Goal: Task Accomplishment & Management: Complete application form

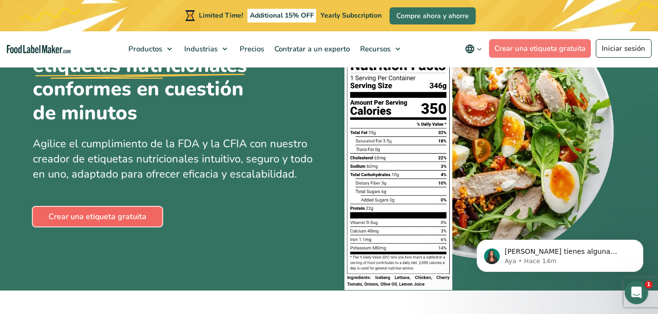
click at [77, 215] on link "Crear una etiqueta gratuita" at bounding box center [97, 217] width 129 height 20
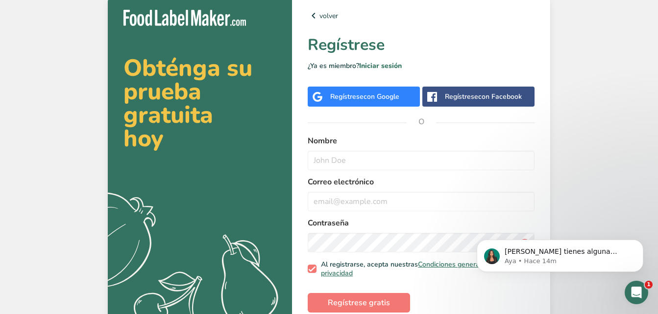
click at [374, 99] on span "con Google" at bounding box center [381, 96] width 36 height 9
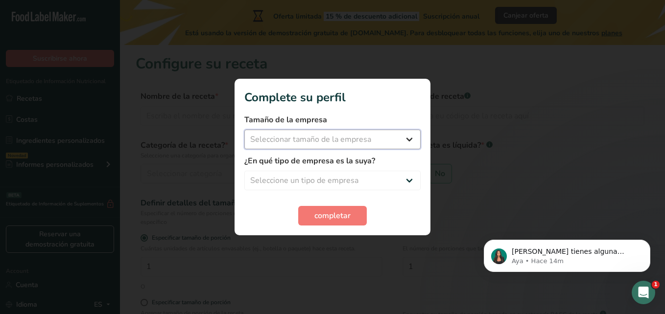
click at [400, 140] on select "Seleccionar tamaño de la empresa Menos de 10 empleados De 10 a 50 empleados De …" at bounding box center [332, 140] width 176 height 20
select select "1"
click at [244, 130] on select "Seleccionar tamaño de la empresa Menos de 10 empleados De 10 a 50 empleados De …" at bounding box center [332, 140] width 176 height 20
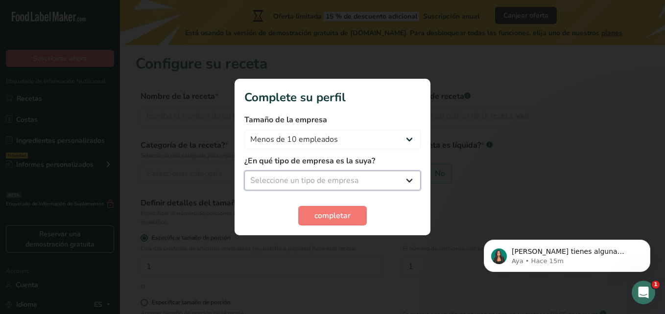
click at [327, 182] on select "Seleccione un tipo de empresa Fabricante de alimentos envasados Restaurante y c…" at bounding box center [332, 181] width 176 height 20
select select "8"
click at [244, 171] on select "Seleccione un tipo de empresa Fabricante de alimentos envasados Restaurante y c…" at bounding box center [332, 181] width 176 height 20
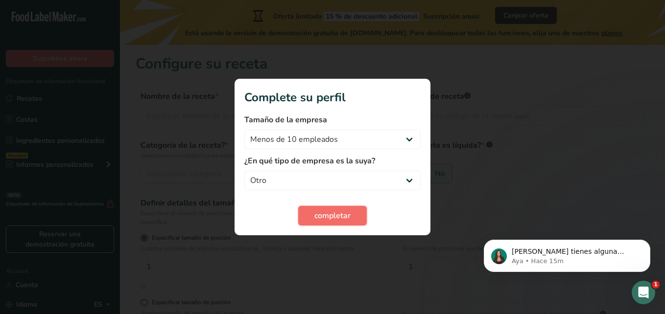
click at [325, 216] on span "completar" at bounding box center [332, 216] width 36 height 12
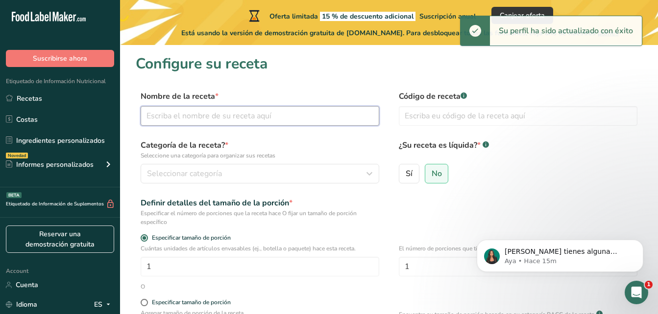
click at [231, 119] on input "text" at bounding box center [260, 116] width 238 height 20
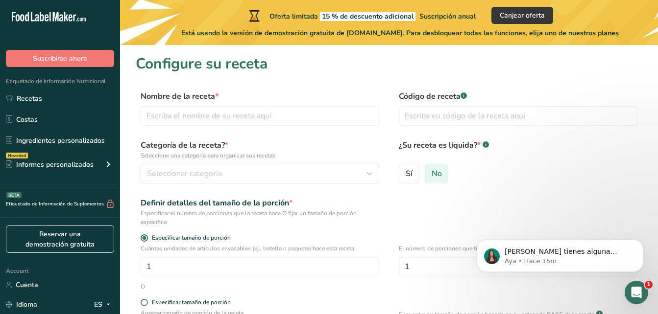
click at [428, 173] on input "No" at bounding box center [428, 173] width 6 height 6
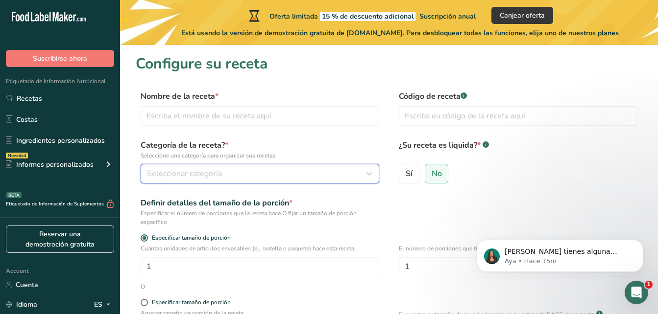
click at [184, 168] on span "Seleccionar categoría" at bounding box center [184, 174] width 75 height 12
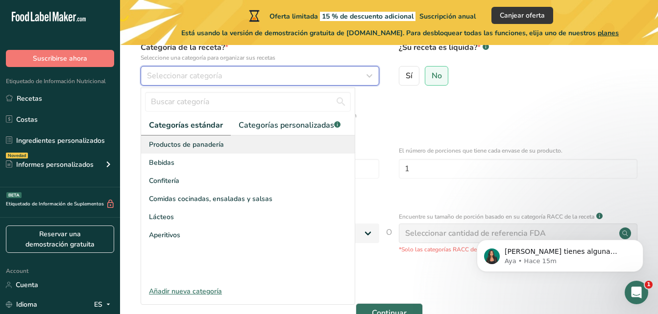
scroll to position [118, 0]
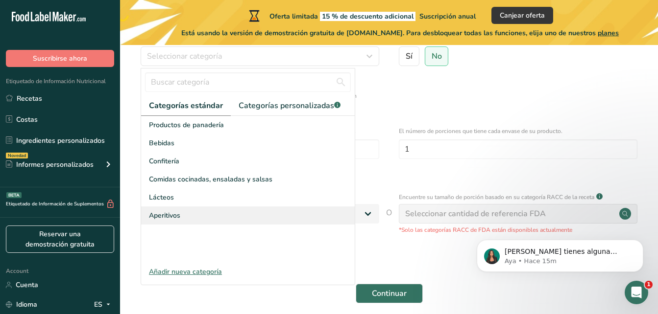
click at [193, 210] on div "Aperitivos" at bounding box center [248, 216] width 214 height 18
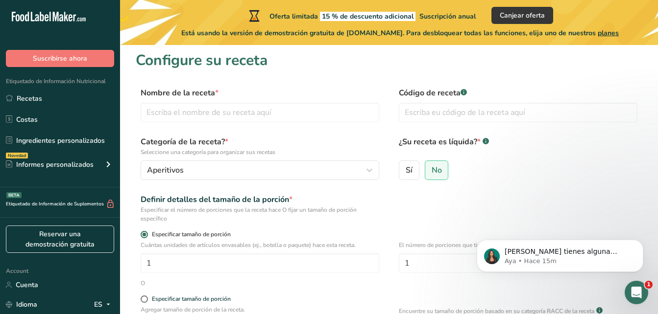
scroll to position [0, 0]
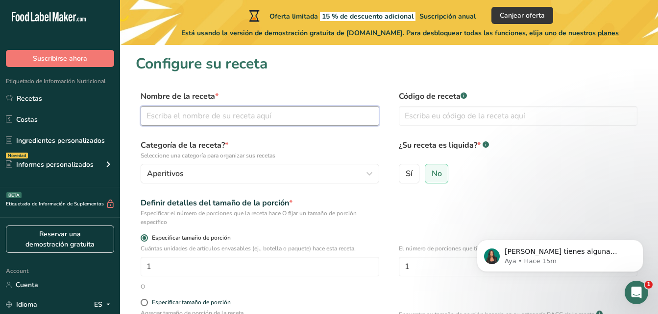
click at [218, 122] on input "text" at bounding box center [260, 116] width 238 height 20
drag, startPoint x: 296, startPoint y: 113, endPoint x: 211, endPoint y: 117, distance: 85.3
click at [211, 117] on input "text" at bounding box center [260, 116] width 238 height 20
type input "s"
type input "Sorbete comestible"
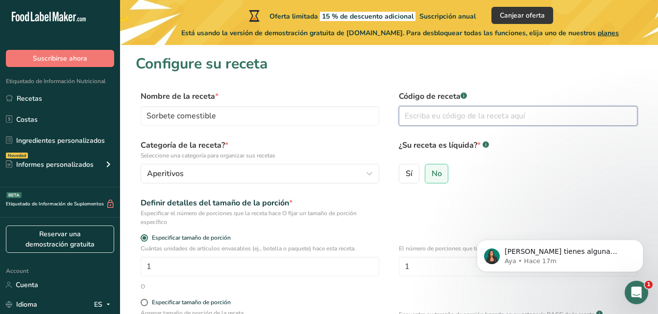
click at [457, 115] on input "text" at bounding box center [518, 116] width 238 height 20
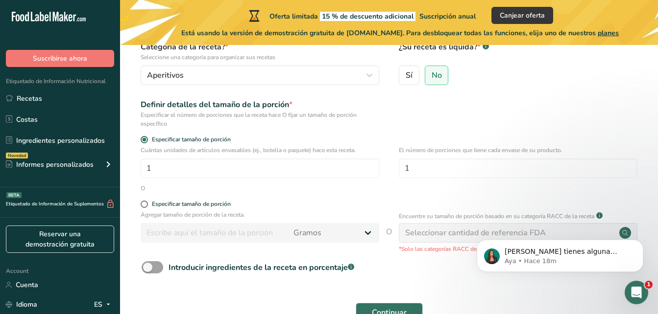
scroll to position [127, 0]
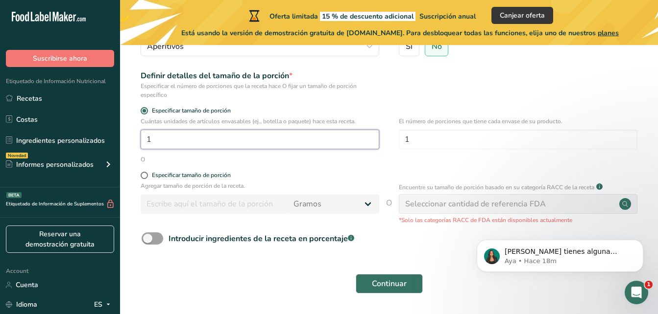
click at [182, 140] on input "1" at bounding box center [260, 140] width 238 height 20
type input "15"
click at [455, 138] on input "1" at bounding box center [518, 140] width 238 height 20
type input "6"
click at [152, 175] on div "Especificar tamaño de porción" at bounding box center [191, 175] width 79 height 7
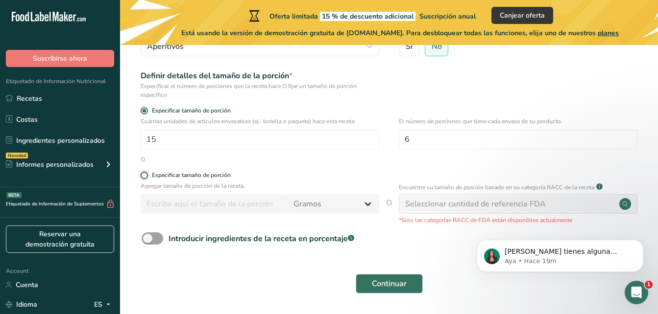
click at [147, 175] on input "Especificar tamaño de porción" at bounding box center [144, 175] width 6 height 6
radio input "true"
radio input "false"
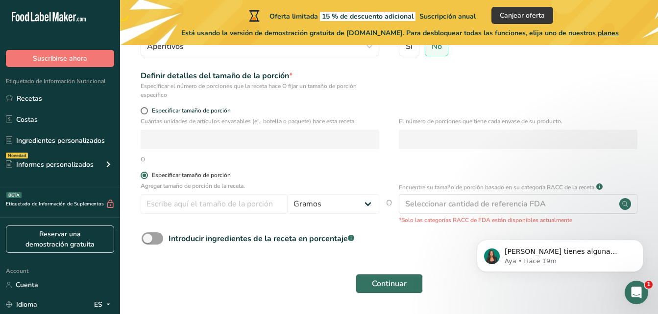
click at [147, 176] on span at bounding box center [144, 175] width 7 height 7
click at [147, 176] on input "Especificar tamaño de porción" at bounding box center [144, 175] width 6 height 6
click at [144, 177] on span at bounding box center [144, 175] width 7 height 7
click at [144, 177] on input "Especificar tamaño de porción" at bounding box center [144, 175] width 6 height 6
click at [145, 110] on span at bounding box center [144, 110] width 7 height 7
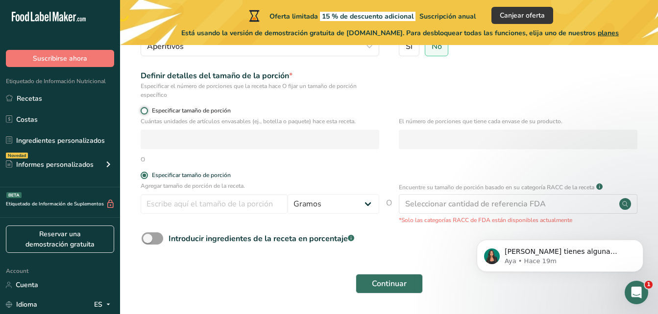
click at [145, 110] on input "Especificar tamaño de porción" at bounding box center [144, 111] width 6 height 6
radio input "true"
radio input "false"
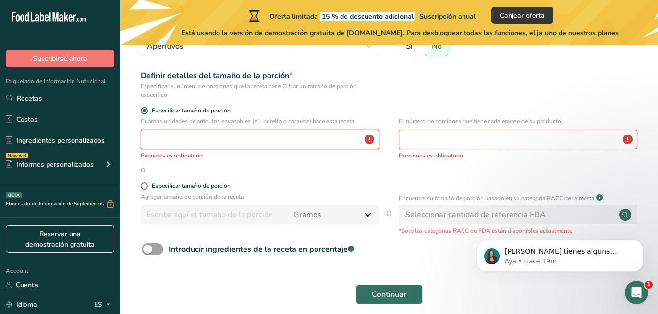
click at [247, 142] on input "number" at bounding box center [260, 140] width 238 height 20
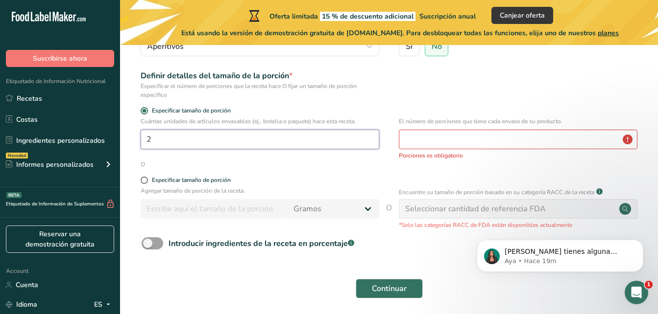
type input "2"
click at [478, 148] on input "number" at bounding box center [518, 140] width 238 height 20
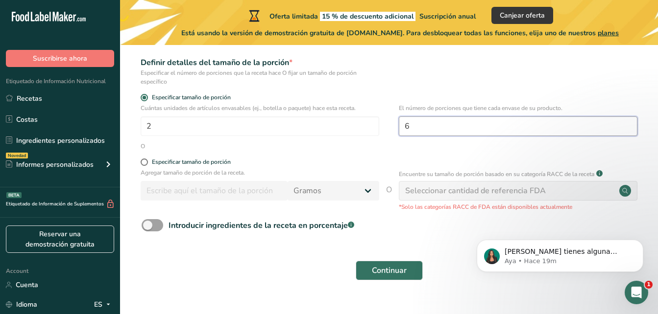
scroll to position [160, 0]
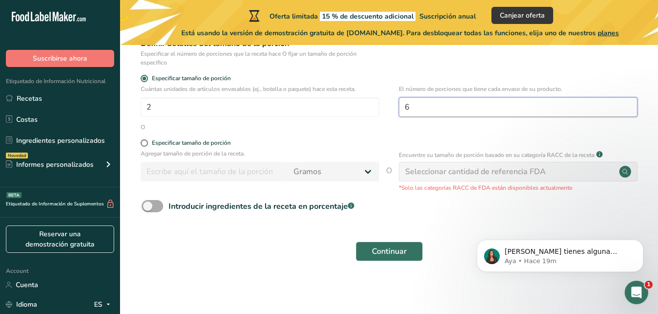
type input "6"
click at [151, 206] on span at bounding box center [153, 206] width 22 height 12
click at [148, 206] on input "Introducir ingredientes de la receta en porcentaje .a-a{fill:#347362;}.b-a{fill…" at bounding box center [145, 206] width 6 height 6
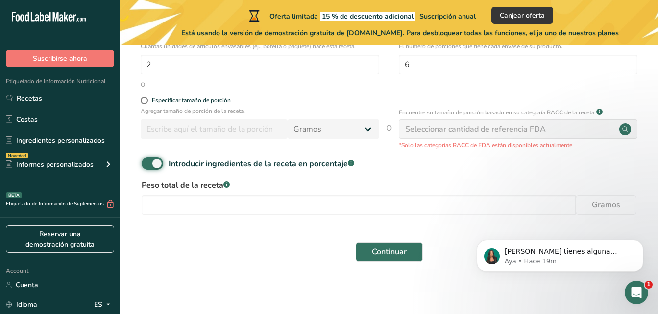
scroll to position [203, 0]
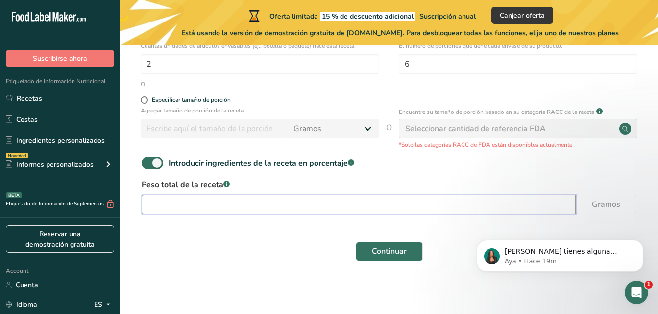
click at [282, 200] on input "number" at bounding box center [359, 205] width 434 height 20
click at [230, 203] on input "number" at bounding box center [359, 205] width 434 height 20
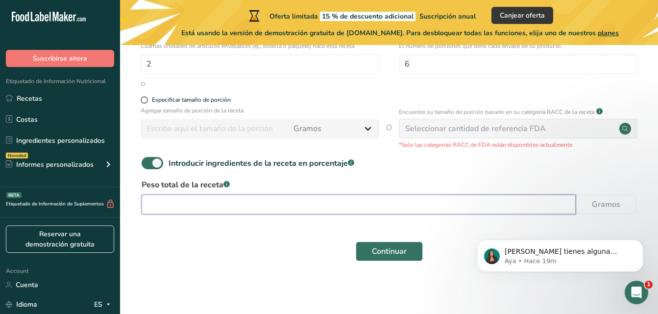
click at [162, 197] on input "number" at bounding box center [359, 205] width 434 height 20
click at [158, 207] on input "number" at bounding box center [359, 205] width 434 height 20
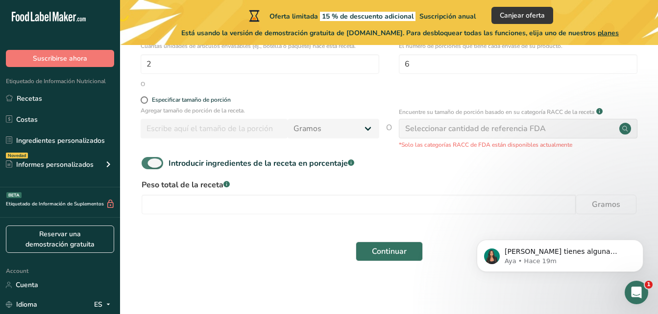
click at [146, 159] on span at bounding box center [153, 163] width 22 height 12
click at [146, 160] on input "Introducir ingredientes de la receta en porcentaje .a-a{fill:#347362;}.b-a{fill…" at bounding box center [145, 163] width 6 height 6
checkbox input "false"
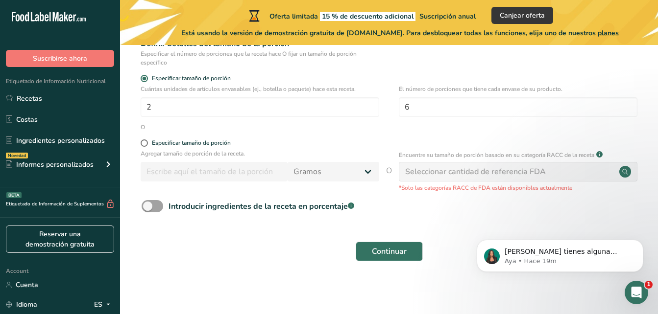
drag, startPoint x: 555, startPoint y: 175, endPoint x: 406, endPoint y: 167, distance: 149.0
click at [406, 167] on div "Seleccionar cantidad de referencia FDA" at bounding box center [518, 172] width 238 height 20
click at [455, 210] on div "Introducir ingredientes de la receta en porcentaje .a-a{fill:#347362;}.b-a{fill…" at bounding box center [389, 210] width 506 height 20
click at [625, 175] on circle at bounding box center [625, 172] width 12 height 12
click at [544, 175] on div "Seleccionar cantidad de referencia FDA" at bounding box center [475, 172] width 141 height 12
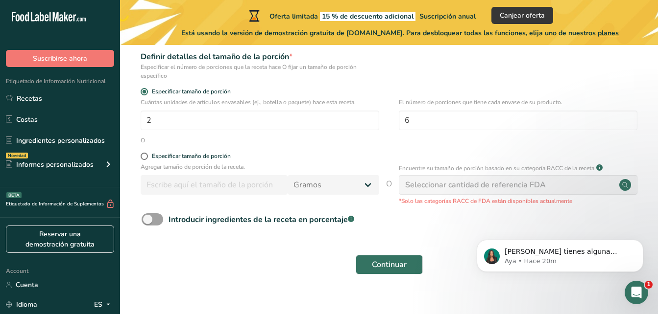
scroll to position [140, 0]
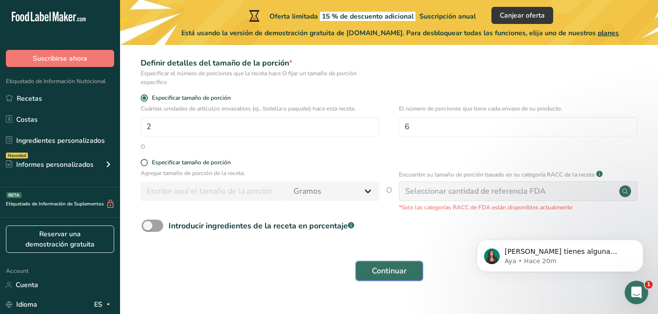
click at [385, 270] on span "Continuar" at bounding box center [389, 271] width 35 height 12
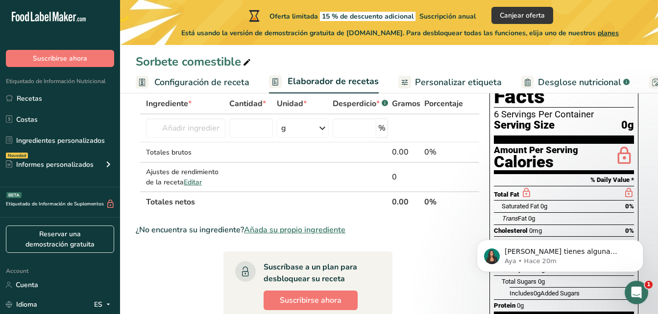
scroll to position [59, 0]
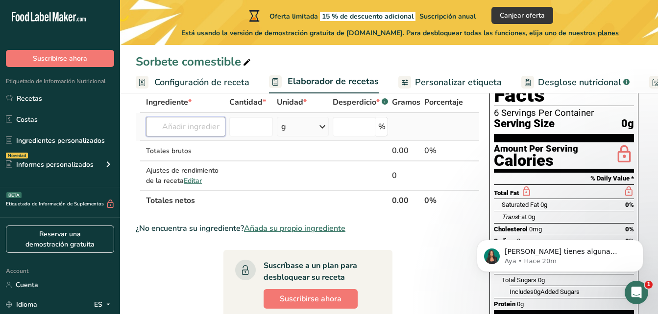
click at [195, 124] on input "text" at bounding box center [185, 127] width 79 height 20
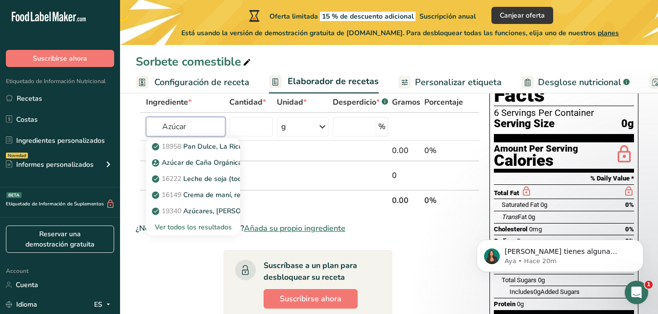
type input "Azúcar"
click at [188, 265] on section "Ingrediente * Cantidad * Unidad * Desperdicio * .a-a{fill:#347362;}.b-a{fill:#f…" at bounding box center [308, 282] width 344 height 380
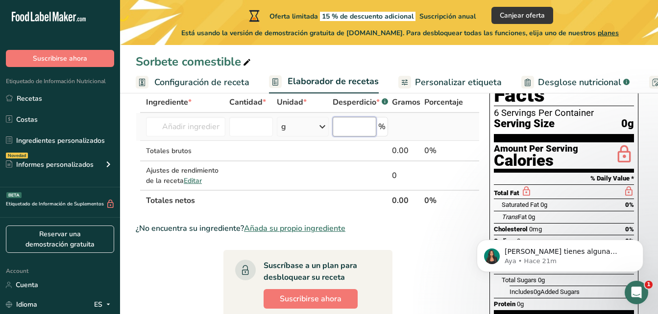
click at [374, 127] on input "number" at bounding box center [354, 127] width 44 height 20
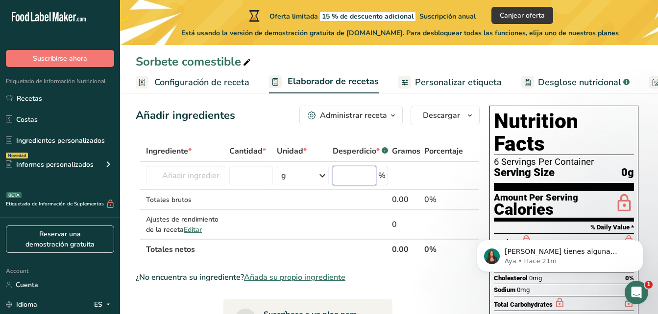
scroll to position [0, 0]
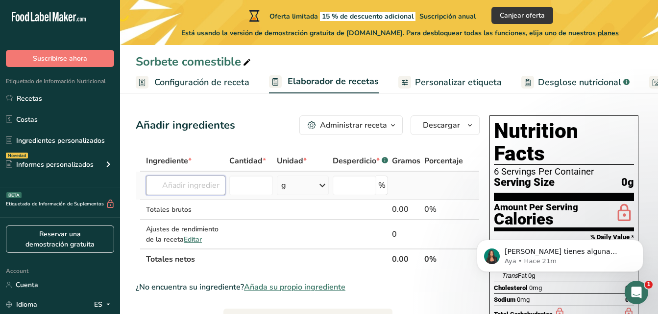
click at [214, 188] on input "text" at bounding box center [185, 186] width 79 height 20
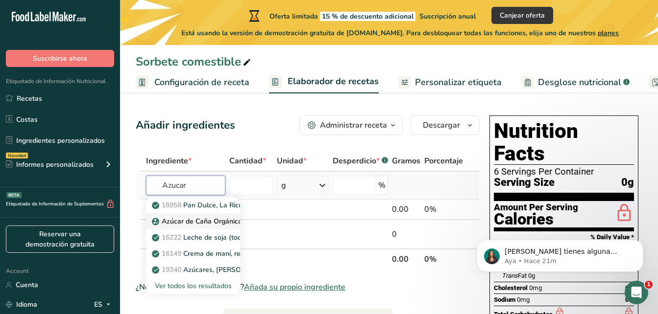
type input "Azucar"
click at [206, 214] on link "Azúcar de Caña Orgánica" at bounding box center [193, 222] width 94 height 16
type input "Organic Cane Sugar"
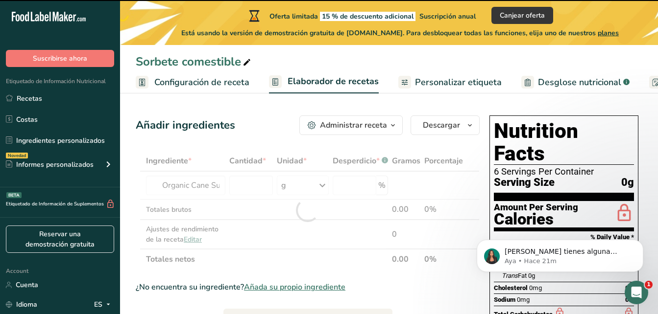
type input "0"
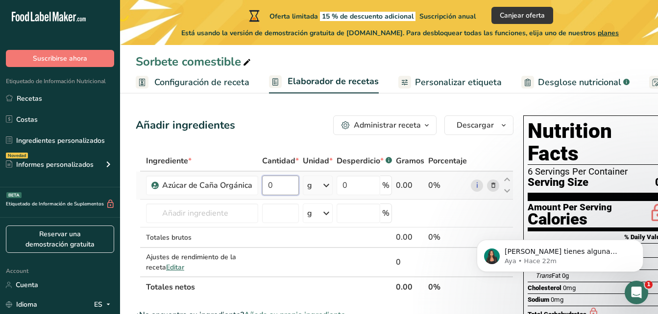
click at [287, 186] on input "0" at bounding box center [280, 186] width 37 height 20
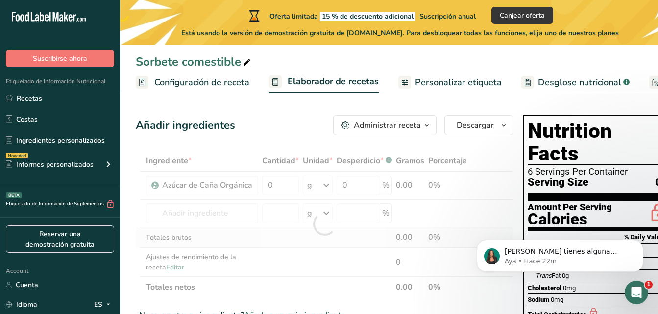
click at [291, 233] on div "Ingrediente * Cantidad * Unidad * Desperdicio * .a-a{fill:#347362;}.b-a{fill:#f…" at bounding box center [325, 224] width 378 height 147
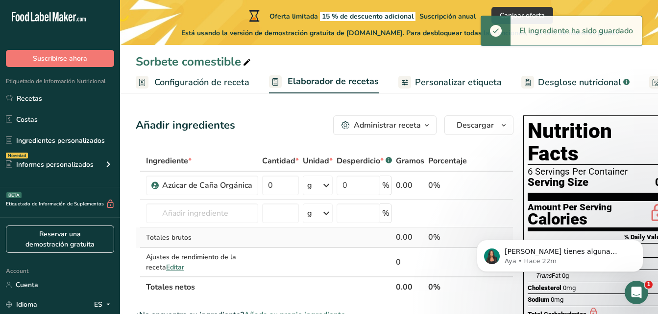
click at [169, 239] on div "Totales brutos" at bounding box center [202, 238] width 112 height 10
click at [230, 234] on div "Totales brutos" at bounding box center [202, 238] width 112 height 10
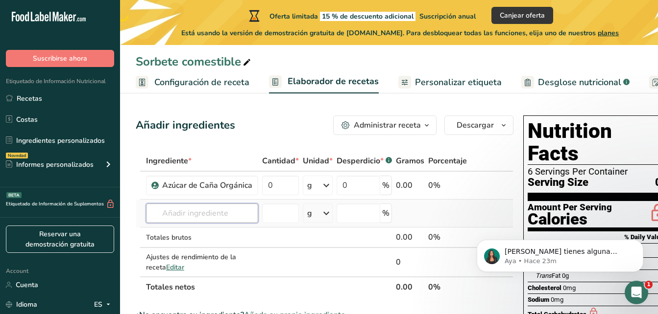
click at [205, 212] on input "text" at bounding box center [202, 214] width 112 height 20
click at [205, 212] on input "J" at bounding box center [202, 214] width 112 height 20
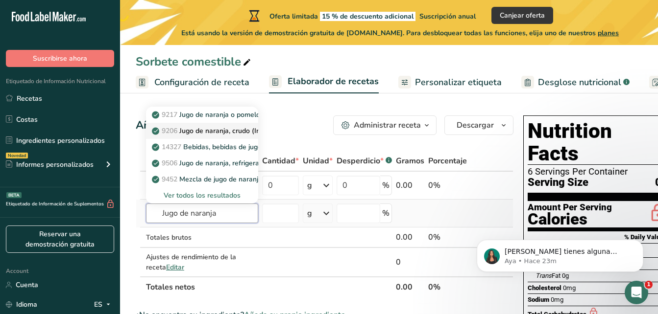
type input "Jugo de naranja"
click at [240, 134] on p "9206 Jugo de naranja, crudo (Incluye alimentos para el Programa de Distribución…" at bounding box center [324, 131] width 341 height 10
type input "Orange juice, raw (Includes foods for USDA's Food Distribution Program)"
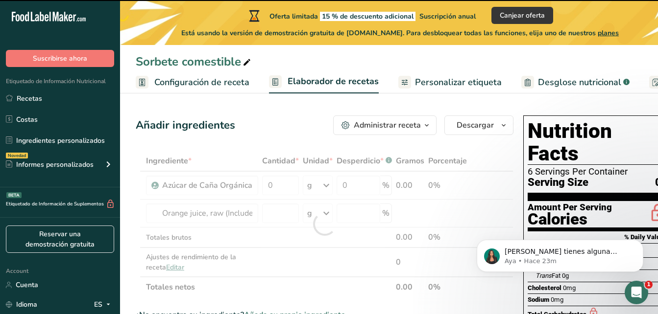
type input "0"
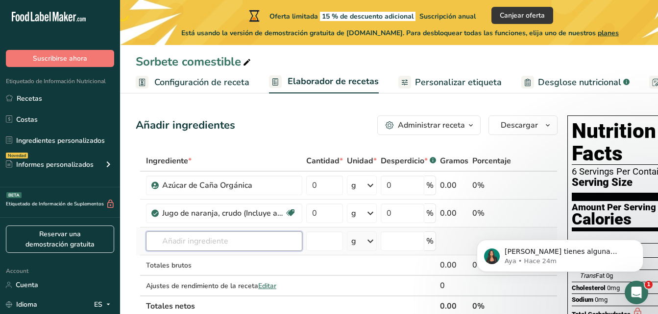
click at [211, 242] on input "text" at bounding box center [224, 242] width 156 height 20
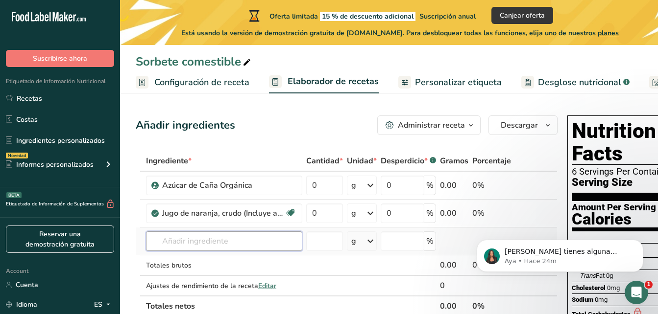
click at [211, 242] on input "text" at bounding box center [224, 242] width 156 height 20
click at [246, 241] on input "text" at bounding box center [224, 242] width 156 height 20
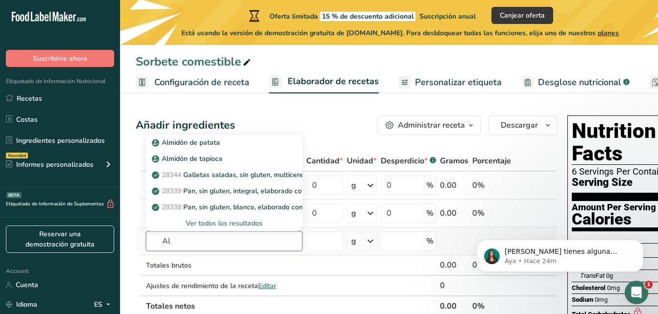
type input "A"
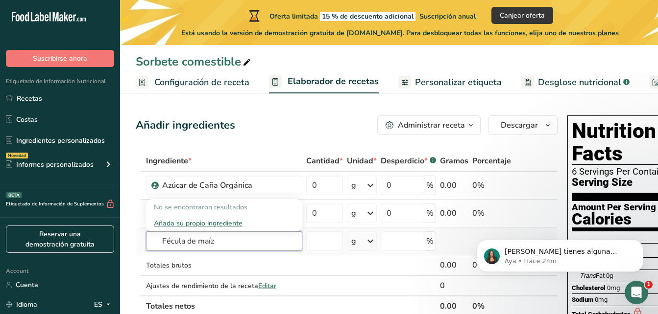
type input "Fécula de maíz"
click at [214, 224] on div "Añada su propio ingrediente" at bounding box center [224, 223] width 141 height 10
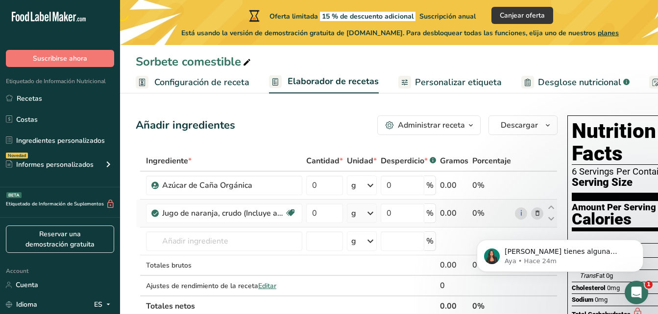
click at [371, 219] on icon at bounding box center [370, 214] width 12 height 18
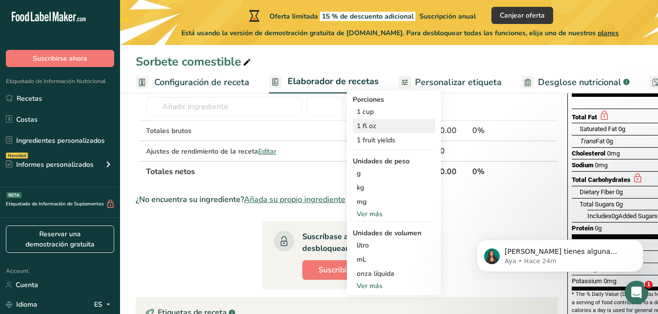
scroll to position [137, 0]
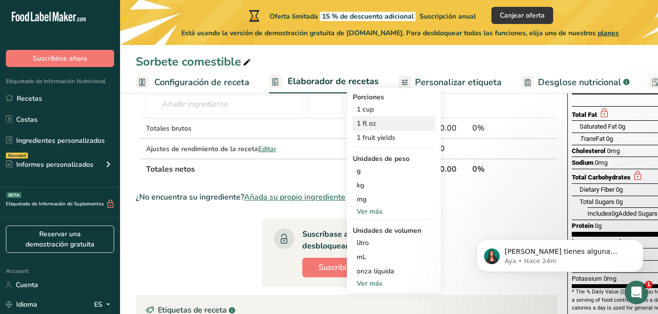
click at [372, 256] on div "mL" at bounding box center [393, 257] width 74 height 10
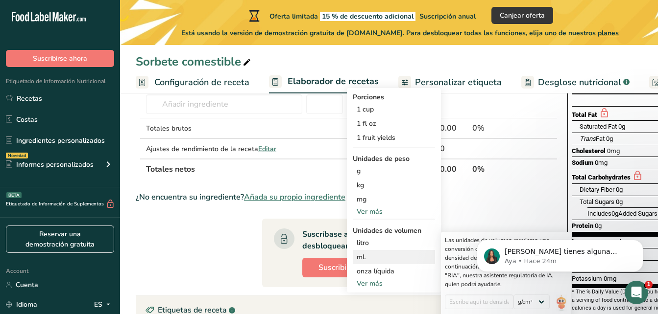
click at [372, 256] on div "mL" at bounding box center [393, 257] width 74 height 10
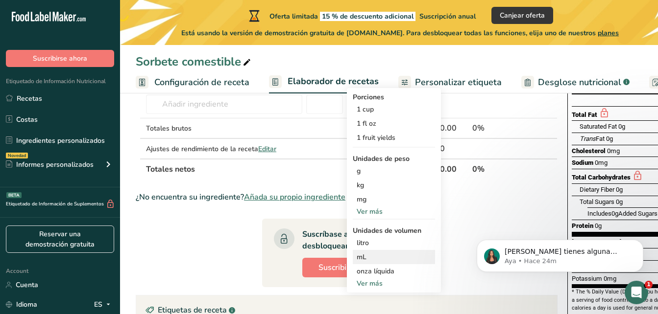
click at [372, 256] on div "mL" at bounding box center [393, 257] width 74 height 10
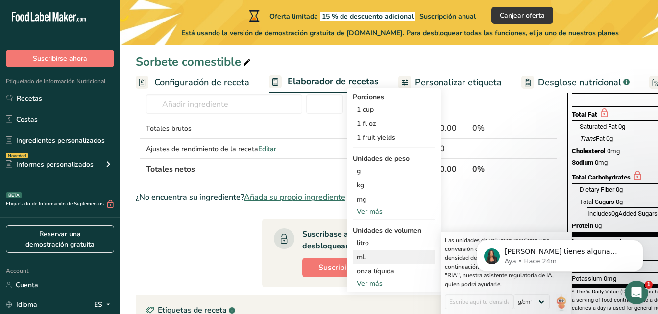
click at [378, 257] on div "mL" at bounding box center [393, 257] width 74 height 10
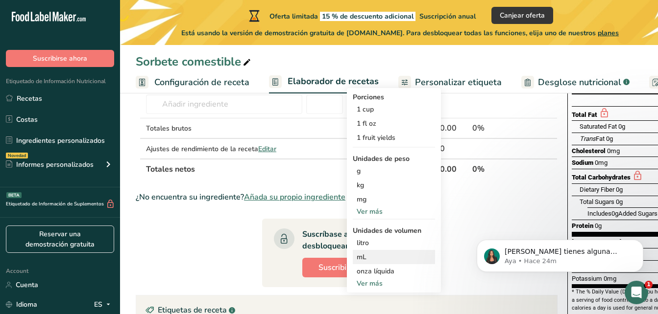
click at [378, 257] on div "mL" at bounding box center [393, 257] width 74 height 10
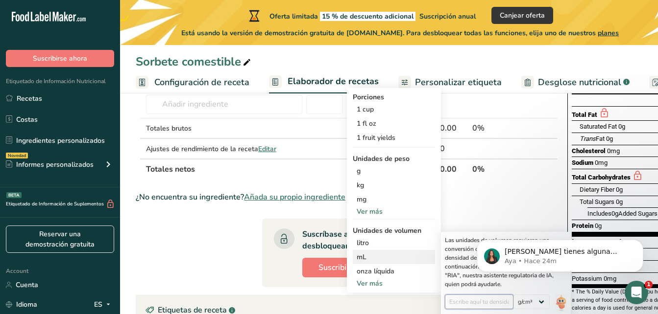
click at [465, 302] on input "number" at bounding box center [479, 302] width 69 height 15
click at [537, 304] on select "lb/pie³ g/cm³" at bounding box center [531, 302] width 36 height 15
click at [488, 301] on input "number" at bounding box center [479, 302] width 69 height 15
type input "1.053"
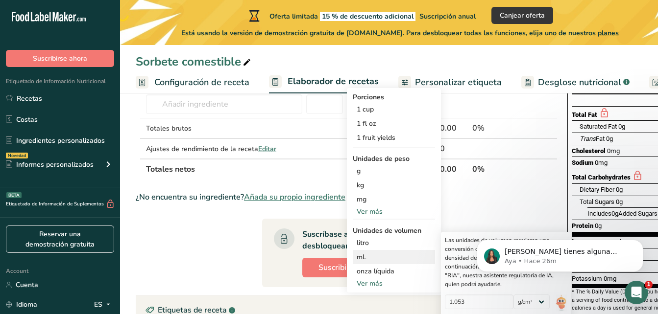
click at [362, 258] on div "mL" at bounding box center [393, 257] width 74 height 10
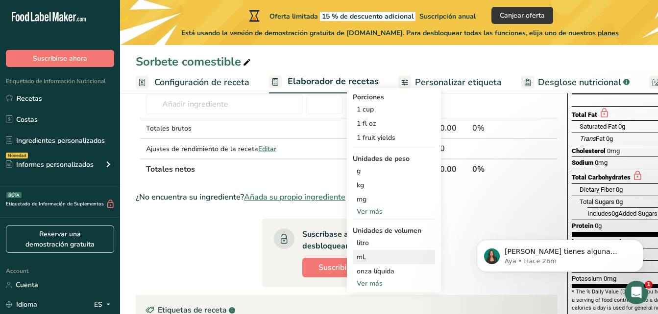
click at [362, 258] on div "mL" at bounding box center [393, 257] width 74 height 10
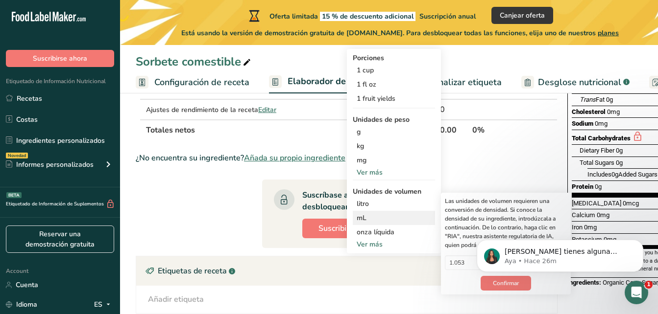
scroll to position [196, 0]
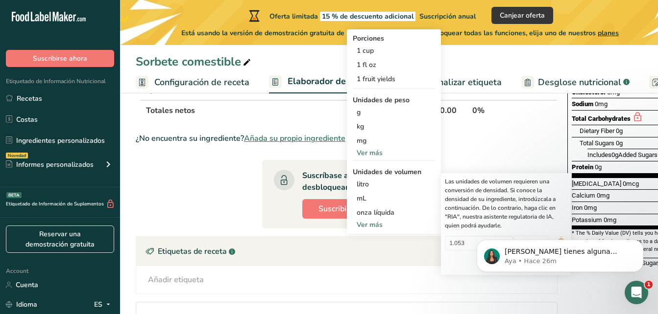
click at [477, 269] on div "[PERSON_NAME] tienes alguna pregunta no dudes en consultarnos. ¡Estamos aquí pa…" at bounding box center [559, 256] width 166 height 32
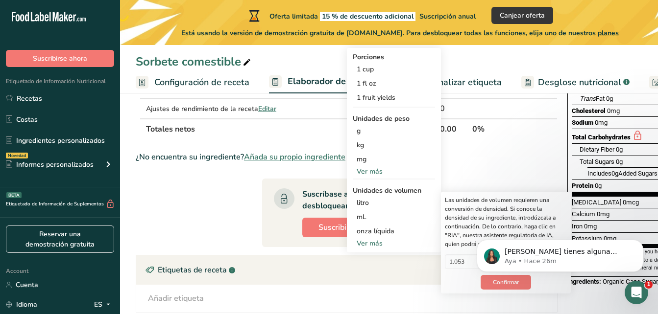
scroll to position [176, 0]
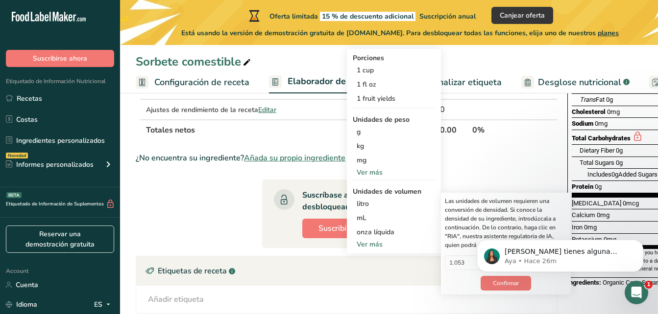
click at [492, 280] on body "[PERSON_NAME] tienes alguna pregunta no dudes en consultarnos. ¡Estamos aquí pa…" at bounding box center [560, 253] width 188 height 61
click html "[PERSON_NAME] tienes alguna pregunta no dudes en consultarnos. ¡Estamos aquí pa…"
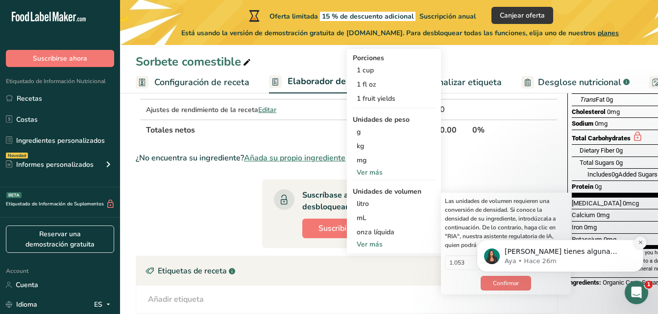
click at [638, 244] on icon "Dismiss notification" at bounding box center [640, 242] width 5 height 5
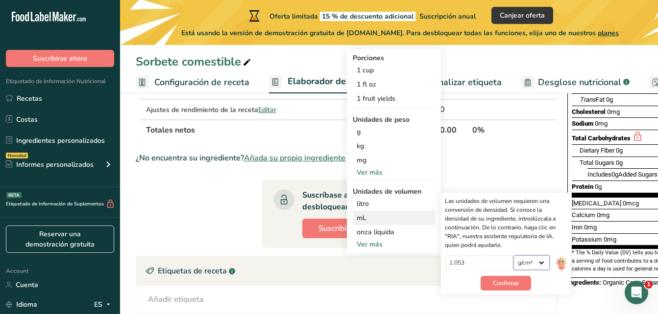
click at [544, 262] on select "lb/pie³ g/cm³" at bounding box center [531, 263] width 36 height 15
click at [513, 256] on select "lb/pie³ g/cm³" at bounding box center [531, 263] width 36 height 15
click at [509, 283] on span "Confirmar" at bounding box center [506, 283] width 26 height 9
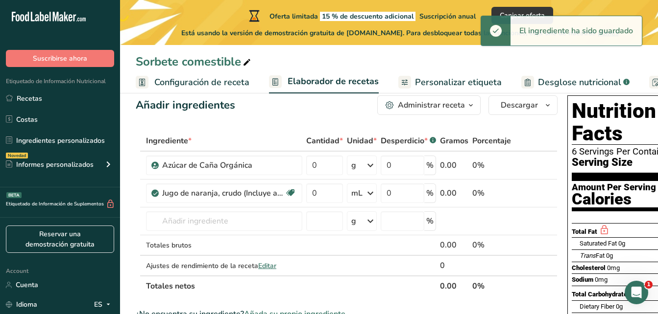
scroll to position [13, 0]
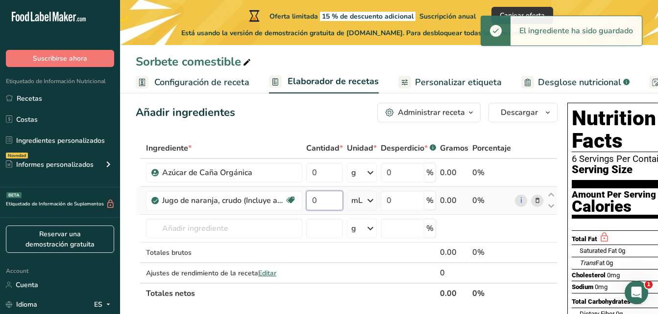
click at [337, 203] on input "0" at bounding box center [324, 201] width 37 height 20
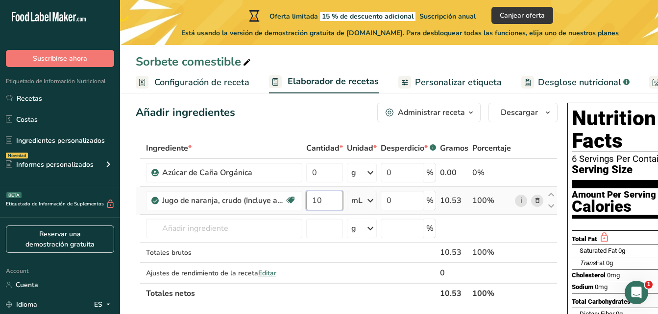
type input "1"
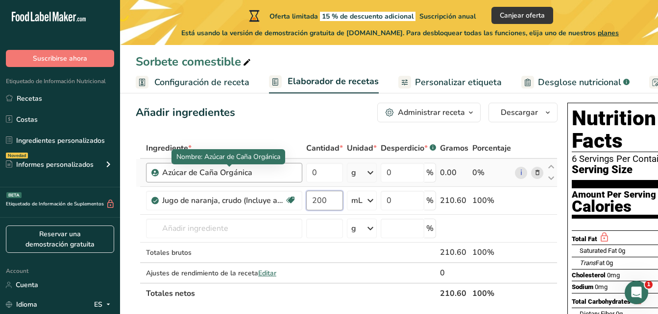
type input "200"
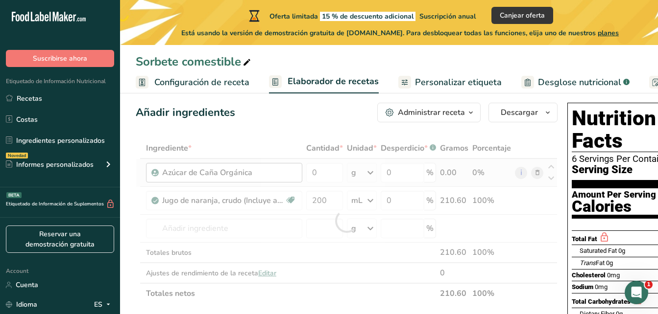
click at [210, 174] on div "Ingrediente * Cantidad * Unidad * Desperdicio * .a-a{fill:#347362;}.b-a{fill:#f…" at bounding box center [347, 221] width 422 height 166
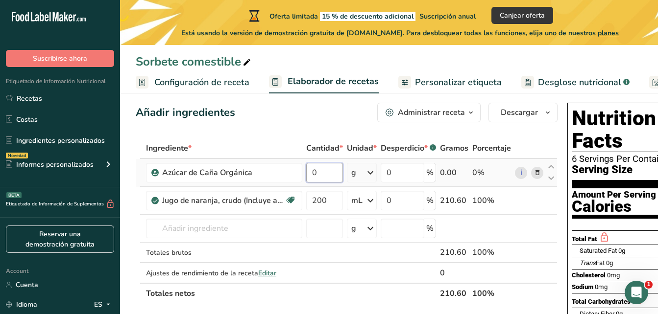
click at [331, 175] on input "0" at bounding box center [324, 173] width 37 height 20
type input "25"
click at [189, 234] on div "Ingrediente * Cantidad * Unidad * Desperdicio * .a-a{fill:#347362;}.b-a{fill:#f…" at bounding box center [347, 221] width 422 height 166
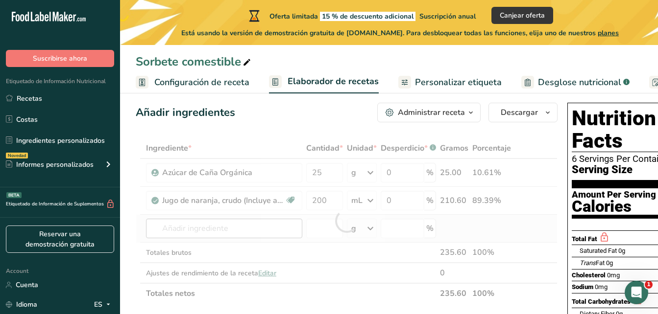
click at [189, 234] on div at bounding box center [347, 221] width 422 height 166
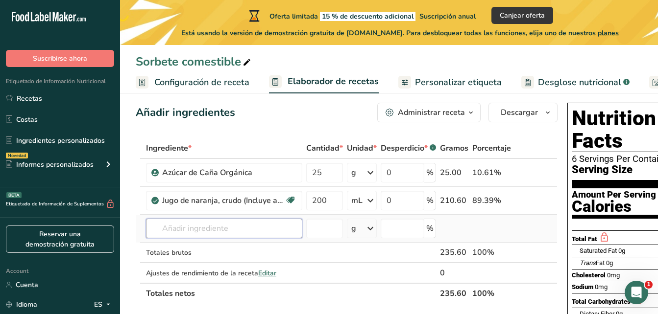
click at [229, 225] on input "text" at bounding box center [224, 229] width 156 height 20
click at [209, 227] on input "text" at bounding box center [224, 229] width 156 height 20
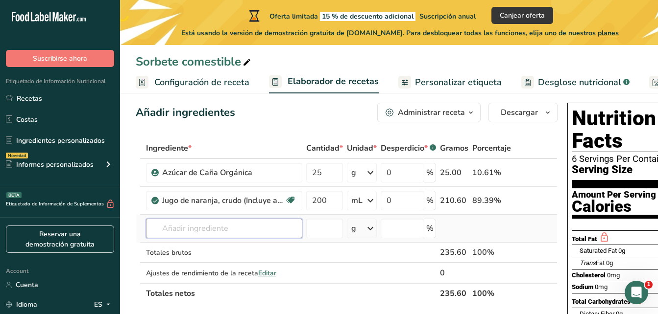
click at [209, 227] on input "text" at bounding box center [224, 229] width 156 height 20
click at [177, 235] on input "text" at bounding box center [224, 229] width 156 height 20
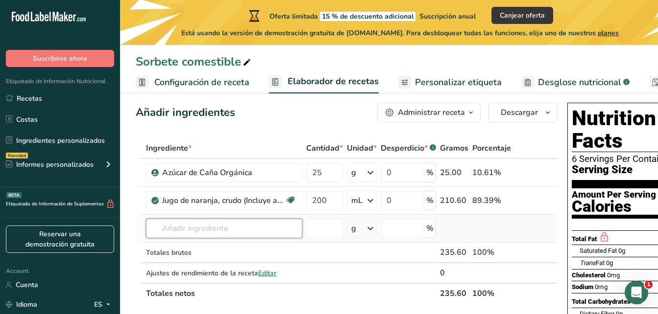
click at [177, 235] on input "text" at bounding box center [224, 229] width 156 height 20
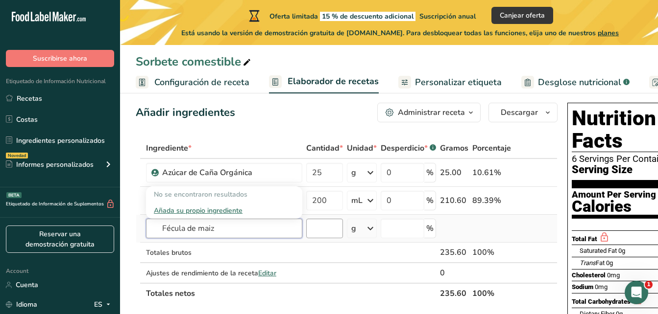
type input "Fécula de maiz"
click at [334, 234] on input "number" at bounding box center [324, 229] width 37 height 20
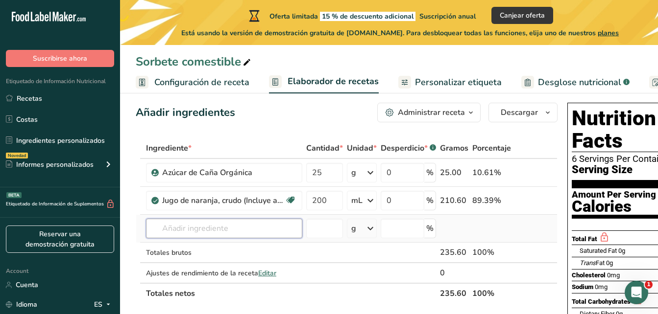
click at [254, 230] on input "text" at bounding box center [224, 229] width 156 height 20
click at [316, 233] on input "number" at bounding box center [324, 229] width 37 height 20
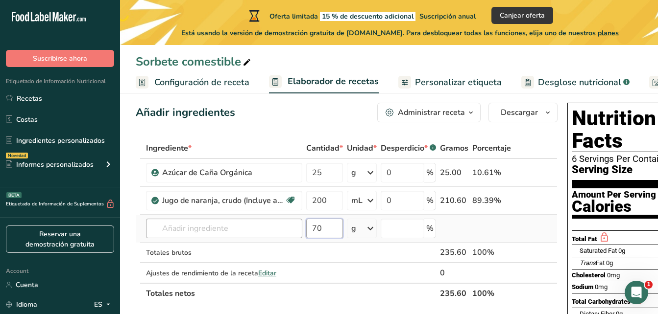
type input "70"
click at [277, 230] on input "text" at bounding box center [224, 229] width 156 height 20
type input "Fécula de maiz"
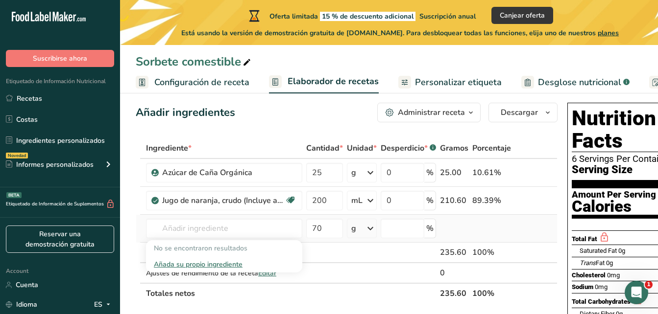
click at [208, 264] on div "Añada su propio ingrediente" at bounding box center [224, 265] width 141 height 10
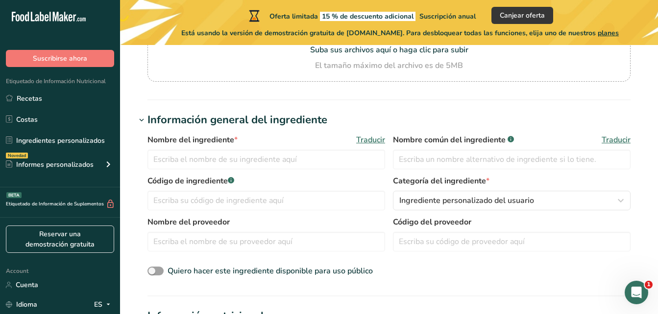
scroll to position [137, 0]
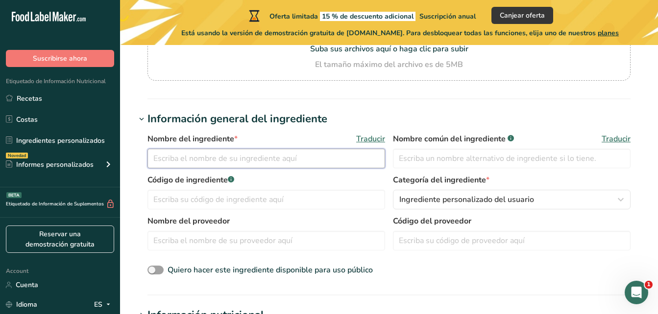
click at [209, 156] on input "text" at bounding box center [265, 159] width 237 height 20
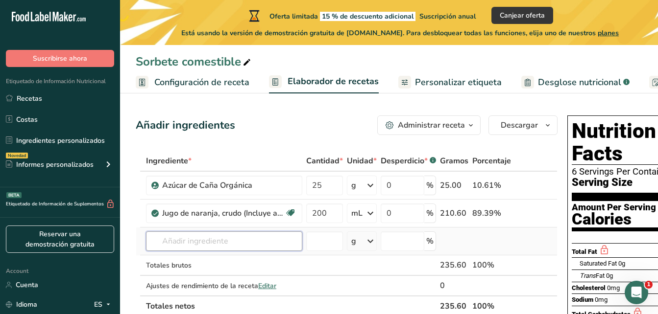
click at [254, 246] on input "text" at bounding box center [224, 242] width 156 height 20
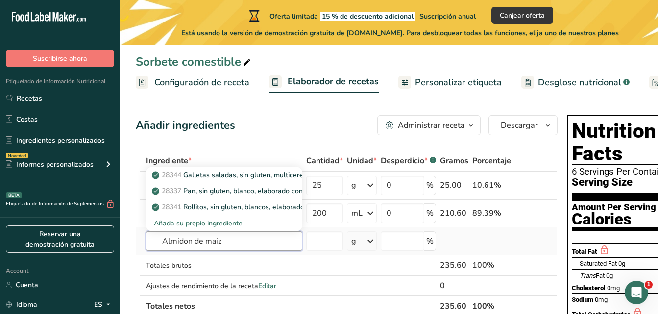
type input "Almidon de maiz"
click at [224, 224] on div "Añada su propio ingrediente" at bounding box center [224, 223] width 141 height 10
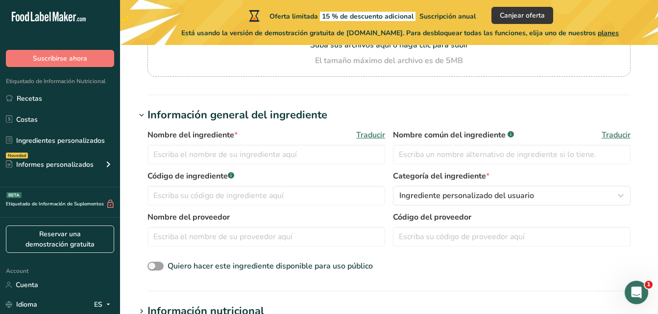
scroll to position [157, 0]
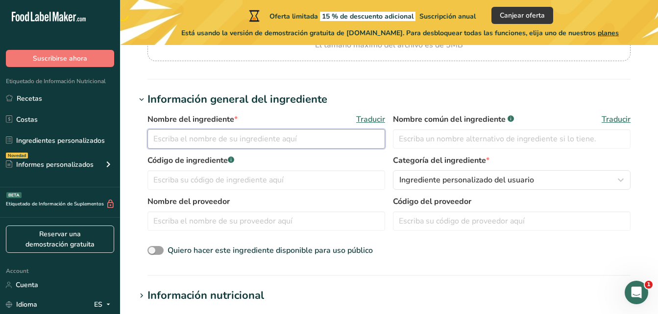
click at [335, 146] on input "text" at bounding box center [265, 139] width 237 height 20
type input "Almidon de maiz"
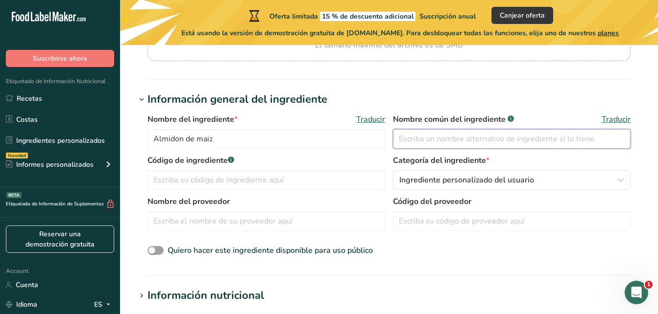
click at [457, 143] on input "text" at bounding box center [511, 139] width 237 height 20
type input "Fécula de maiz"
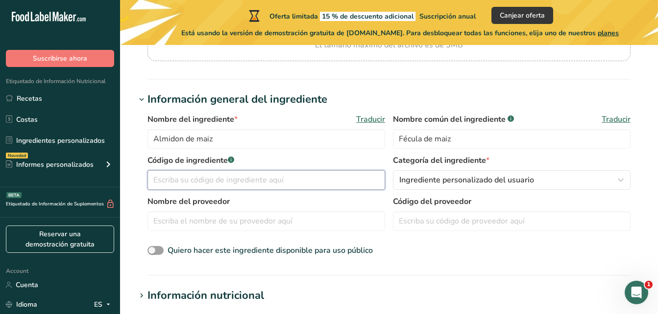
click at [274, 180] on input "text" at bounding box center [265, 180] width 237 height 20
click at [229, 186] on input "text" at bounding box center [265, 180] width 237 height 20
type input "v"
paste input "03401037"
type input "03401037"
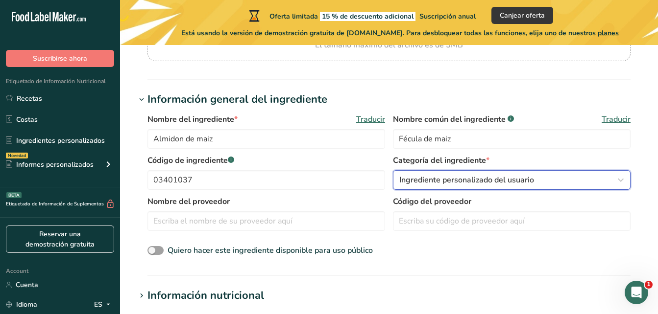
click at [508, 177] on span "Ingrediente personalizado del usuario" at bounding box center [466, 180] width 135 height 12
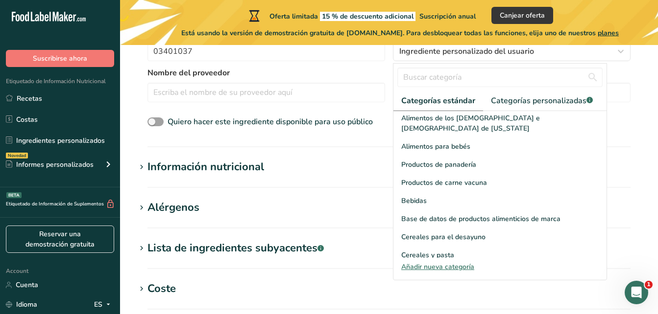
scroll to position [0, 0]
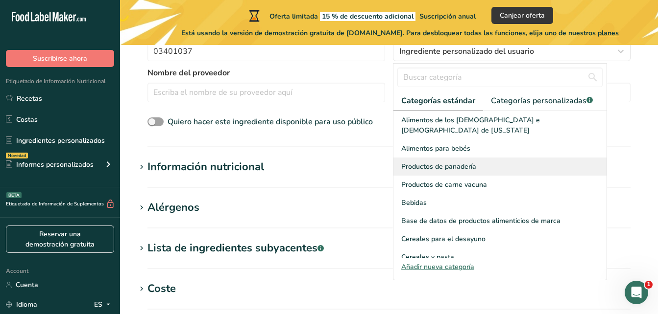
click at [471, 162] on span "Productos de panadería" at bounding box center [438, 167] width 75 height 10
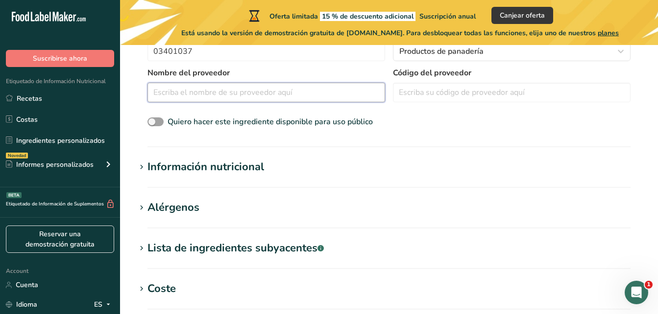
click at [238, 92] on input "text" at bounding box center [265, 93] width 237 height 20
type input "chango"
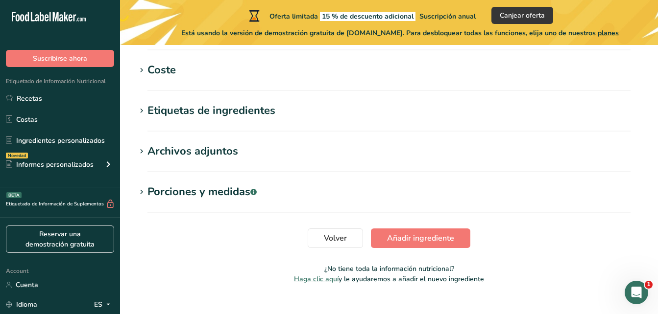
scroll to position [507, 0]
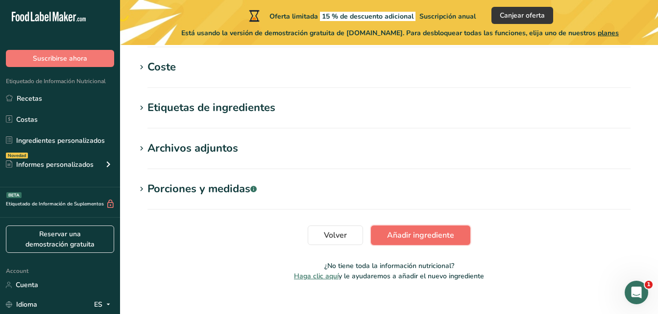
click at [381, 244] on button "Añadir ingrediente" at bounding box center [420, 236] width 99 height 20
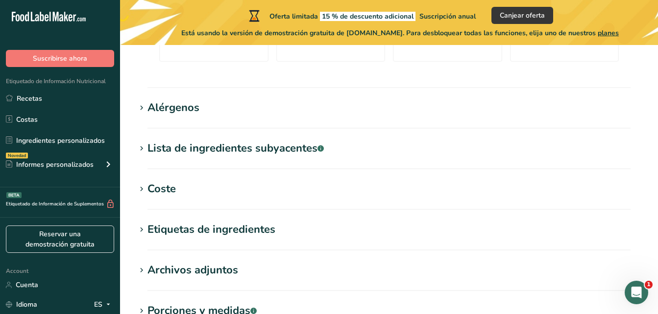
scroll to position [320, 0]
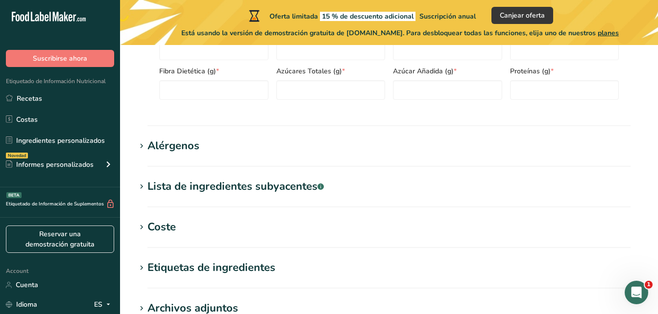
click at [190, 146] on div "Alérgenos" at bounding box center [173, 146] width 52 height 16
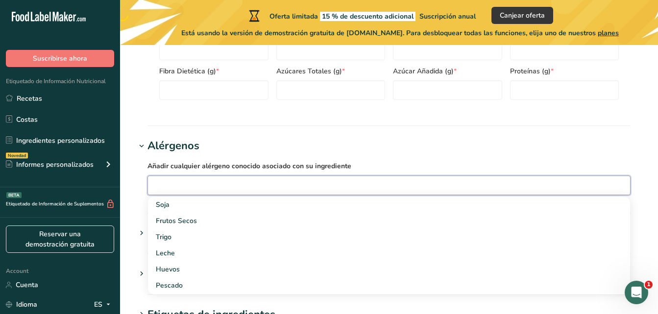
click at [169, 186] on input "text" at bounding box center [389, 185] width 482 height 15
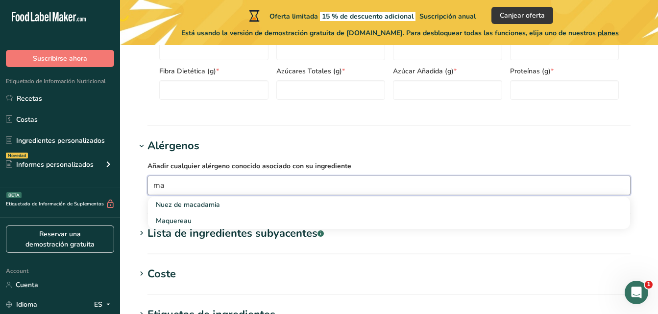
type input "m"
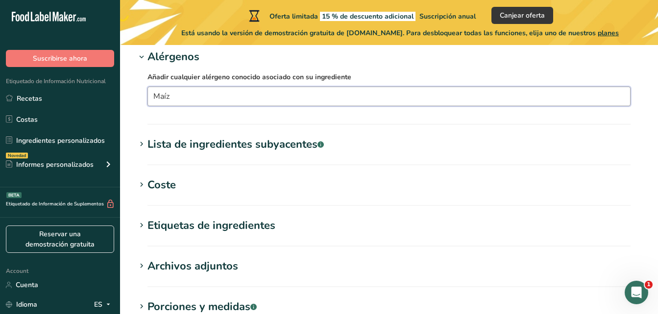
scroll to position [430, 0]
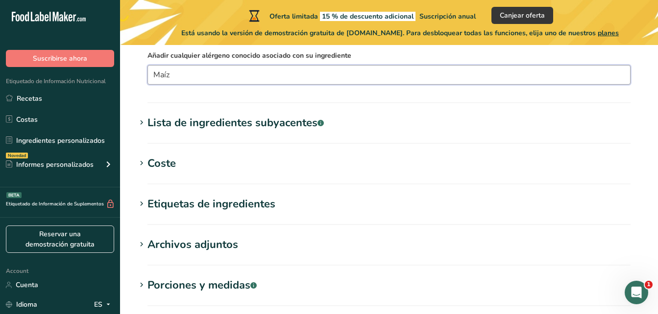
type input "Maíz"
click at [295, 117] on div "Lista de ingredientes subyacentes .a-a{fill:#347362;}.b-a{fill:#fff;}" at bounding box center [235, 123] width 176 height 16
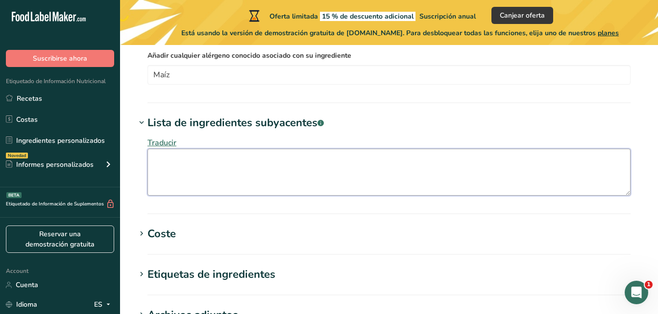
click at [197, 164] on textarea at bounding box center [388, 172] width 483 height 47
paste textarea "Harina de maíz: Derivado del maíz, se usa en panadería y repostería. Jarabe de …"
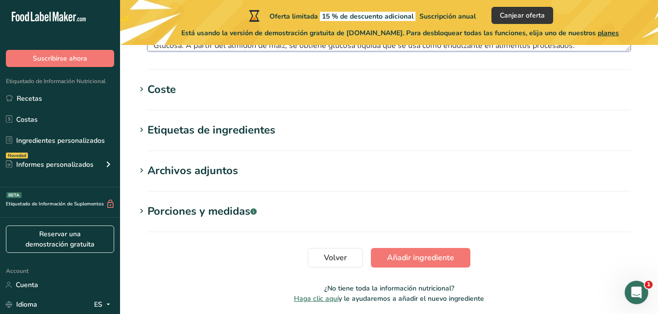
scroll to position [612, 0]
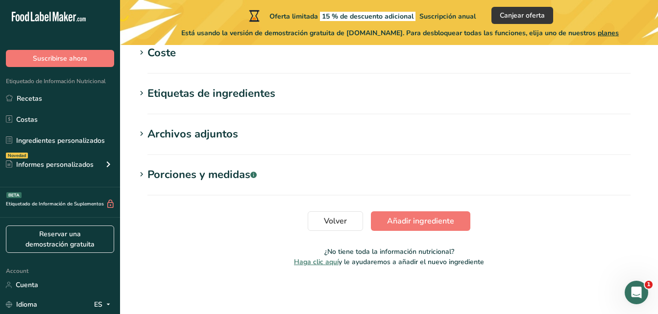
type textarea "Harina de maíz: Derivado del maíz, se usa en panadería y repostería. Jarabe de …"
drag, startPoint x: 652, startPoint y: 271, endPoint x: 650, endPoint y: 256, distance: 15.3
click at [184, 60] on h1 "Coste" at bounding box center [389, 53] width 506 height 16
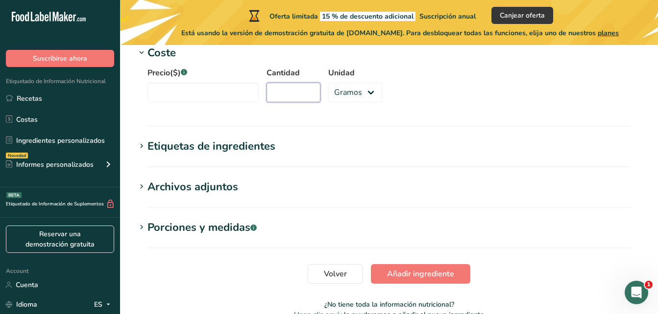
click at [288, 91] on input "Cantidad" at bounding box center [293, 93] width 54 height 20
type input "500"
click at [198, 87] on input "Precio($) .a-a{fill:#347362;}.b-a{fill:#fff;}" at bounding box center [202, 93] width 111 height 20
type input "2"
type input "2.300"
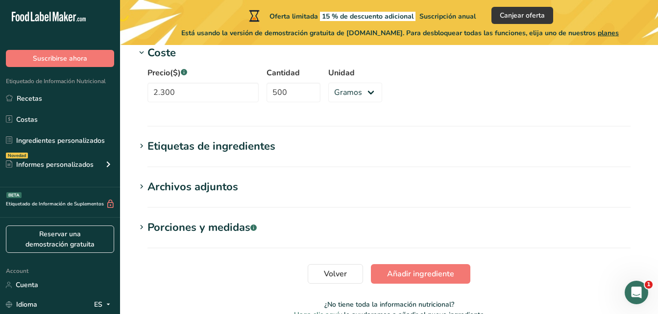
click at [285, 142] on h1 "Etiquetas de ingredientes" at bounding box center [389, 147] width 506 height 16
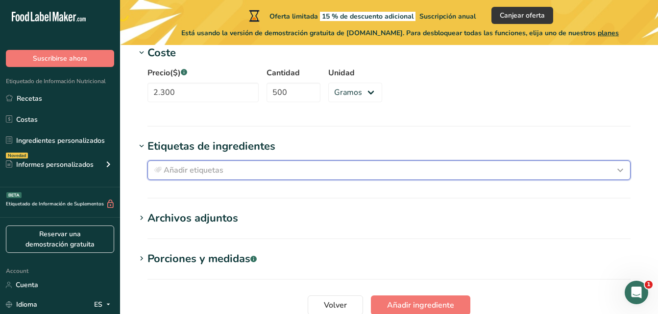
click at [233, 169] on div "Añadir etiquetas" at bounding box center [389, 171] width 474 height 12
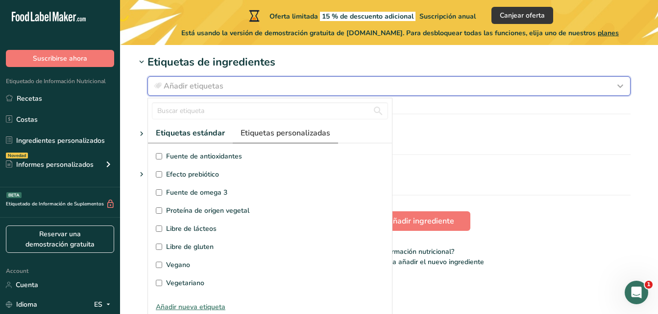
scroll to position [690, 0]
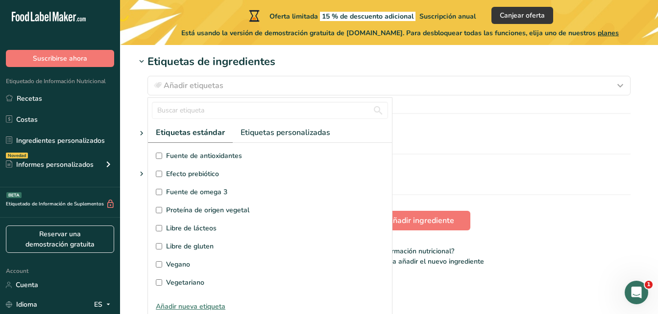
click at [195, 245] on span "Libre de gluten" at bounding box center [189, 246] width 47 height 10
click at [162, 245] on input "Libre de gluten" at bounding box center [159, 246] width 6 height 6
checkbox input "true"
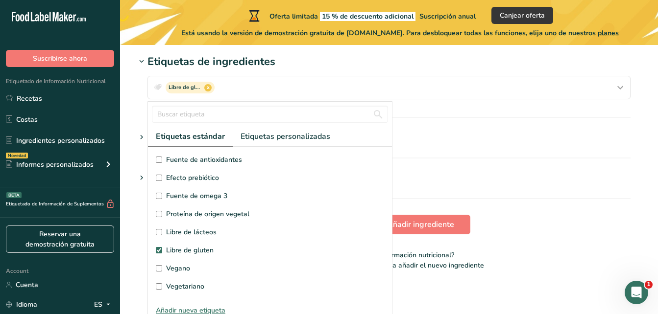
click at [511, 227] on section "Volver Añadir ingrediente" at bounding box center [389, 225] width 506 height 20
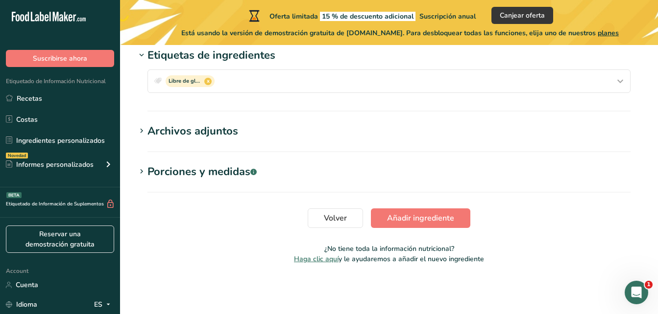
scroll to position [0, 0]
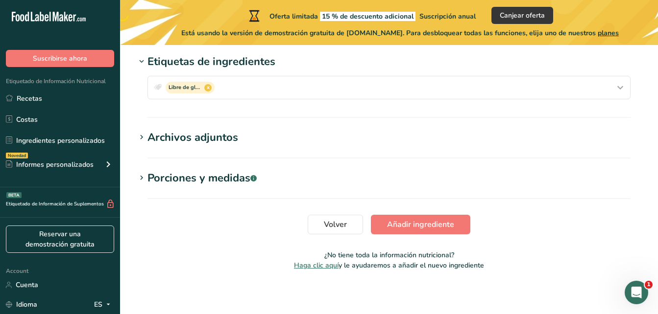
click at [222, 135] on div "Archivos adjuntos" at bounding box center [192, 138] width 91 height 16
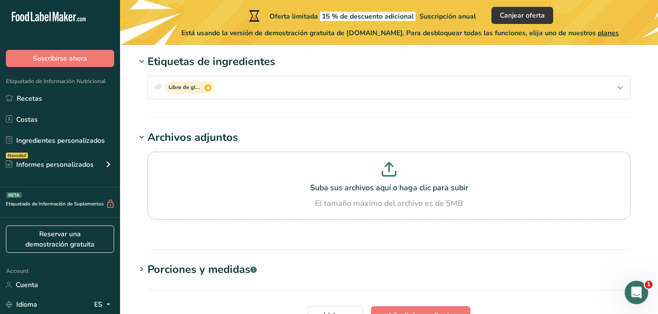
click at [233, 267] on div "Porciones y medidas .a-a{fill:#347362;}.b-a{fill:#fff;}" at bounding box center [201, 270] width 109 height 16
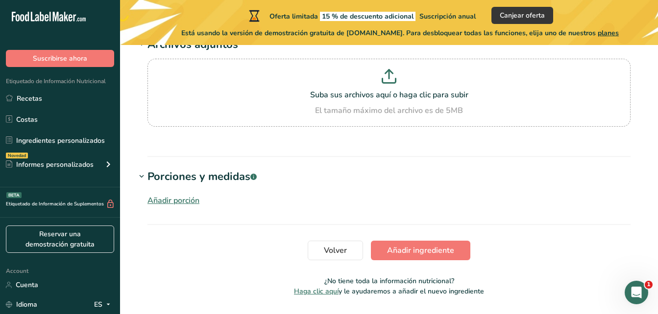
scroll to position [808, 0]
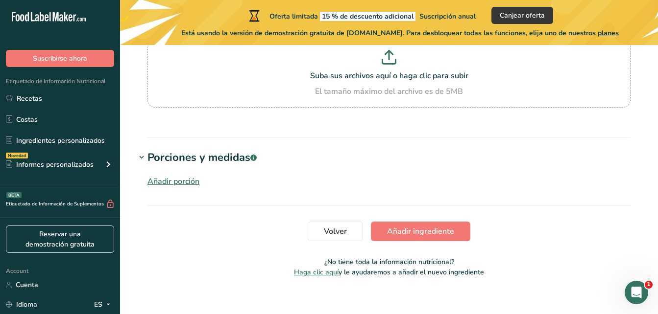
click at [225, 199] on section "Porciones y medidas .a-a{fill:#347362;}.b-a{fill:#fff;} Añadir porción" at bounding box center [389, 178] width 506 height 56
click at [198, 194] on section "Porciones y medidas .a-a{fill:#347362;}.b-a{fill:#fff;} Añadir porción" at bounding box center [389, 178] width 506 height 56
click at [215, 194] on section "Porciones y medidas .a-a{fill:#347362;}.b-a{fill:#fff;} Añadir porción" at bounding box center [389, 178] width 506 height 56
click at [174, 190] on div "Añadir porción" at bounding box center [389, 179] width 506 height 27
drag, startPoint x: 174, startPoint y: 190, endPoint x: 159, endPoint y: 178, distance: 19.8
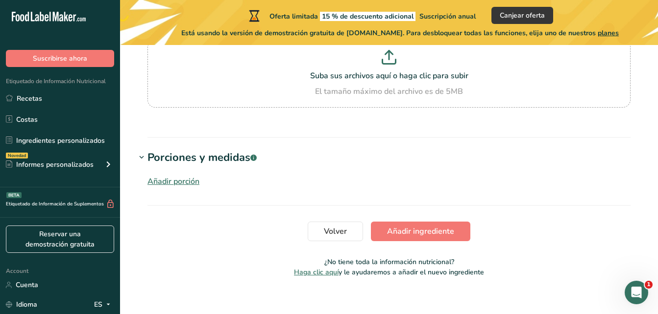
click at [159, 178] on div "Añadir porción" at bounding box center [389, 179] width 506 height 27
click at [159, 178] on div "Añadir porción" at bounding box center [173, 182] width 52 height 12
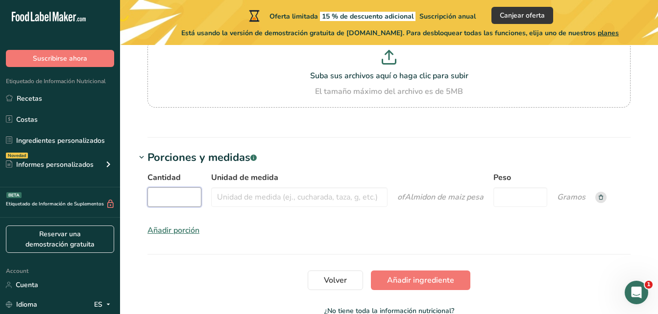
click at [199, 200] on input "Cantidad" at bounding box center [174, 198] width 54 height 20
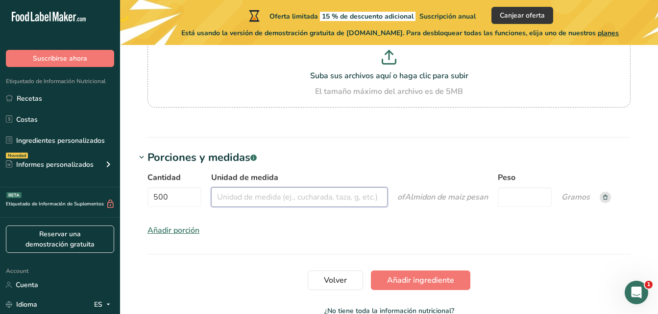
click at [259, 203] on input "Unidad de medida" at bounding box center [299, 198] width 176 height 20
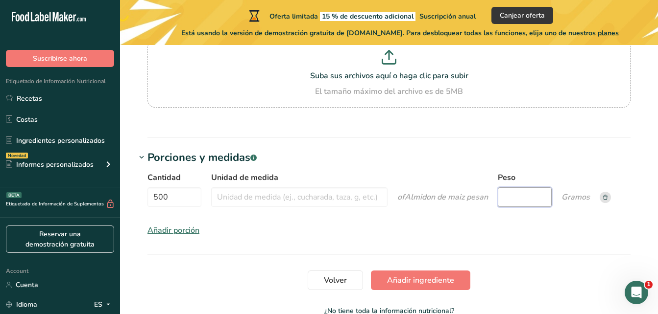
click at [504, 196] on input "Peso" at bounding box center [525, 198] width 54 height 20
click at [175, 196] on input "500" at bounding box center [174, 198] width 54 height 20
type input "5"
type input "200"
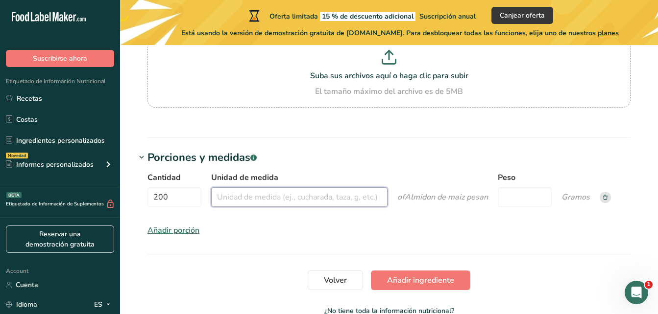
click at [253, 206] on input "Unidad de medida" at bounding box center [299, 198] width 176 height 20
type input "gramos"
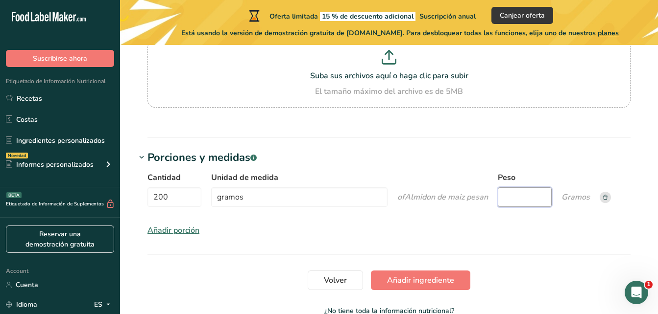
click at [519, 189] on input "Peso" at bounding box center [525, 198] width 54 height 20
type input "500"
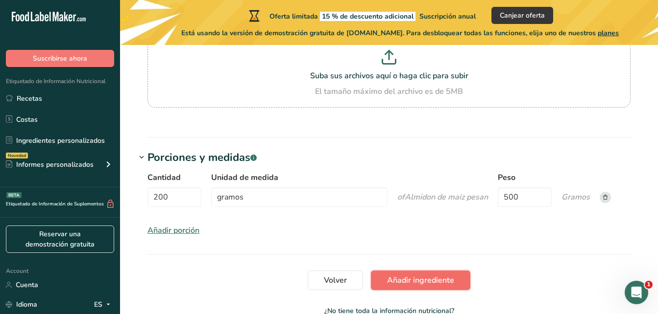
click at [422, 274] on button "Añadir ingrediente" at bounding box center [420, 281] width 99 height 20
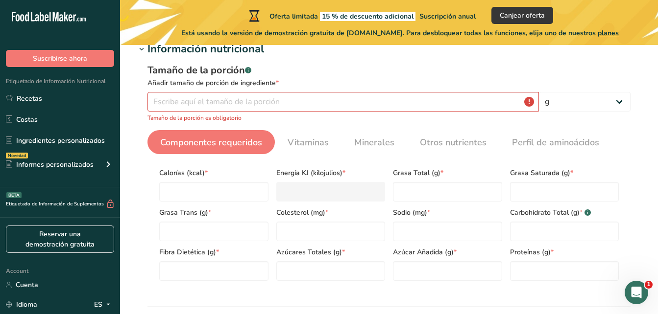
scroll to position [142, 0]
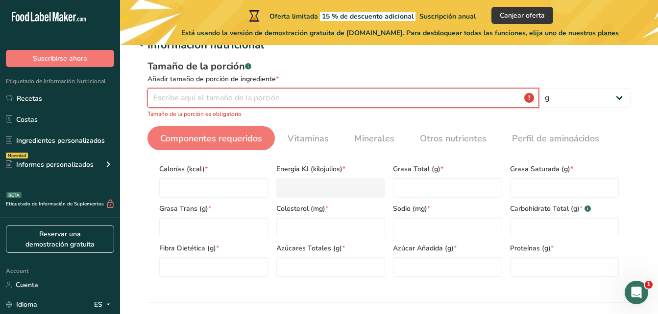
click at [226, 95] on input "number" at bounding box center [342, 98] width 391 height 20
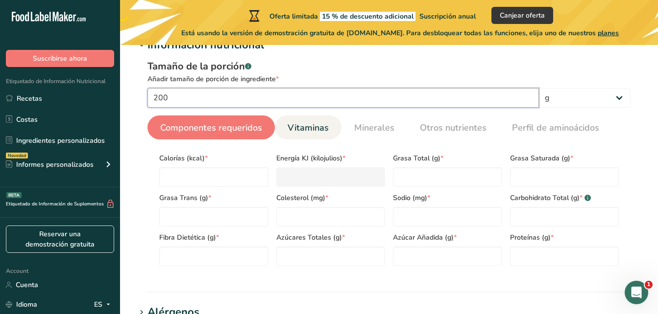
type input "200"
click at [290, 125] on span "Vitaminas" at bounding box center [307, 127] width 41 height 13
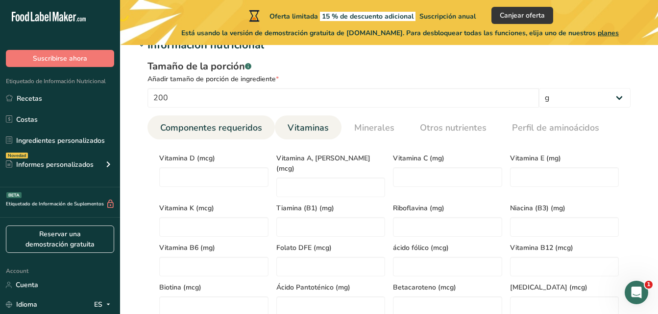
click at [229, 123] on span "Componentes requeridos" at bounding box center [211, 127] width 102 height 13
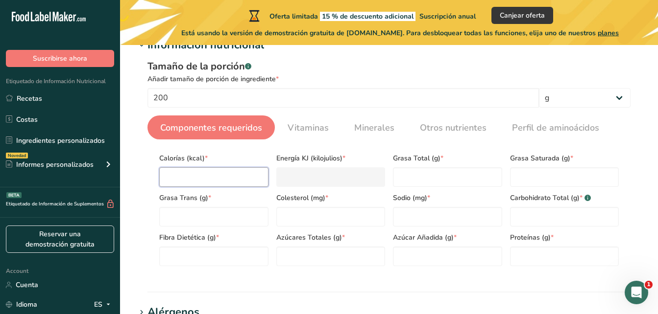
click at [201, 172] on input "number" at bounding box center [213, 177] width 109 height 20
type input "9"
type KJ "37.7"
type input "91"
type KJ "380.7"
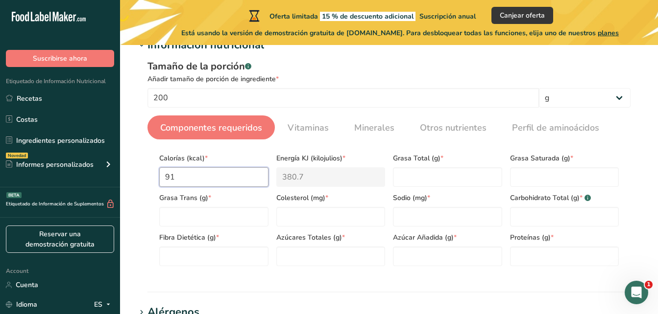
type input "91"
click at [542, 256] on input "number" at bounding box center [564, 257] width 109 height 20
type input "0.26"
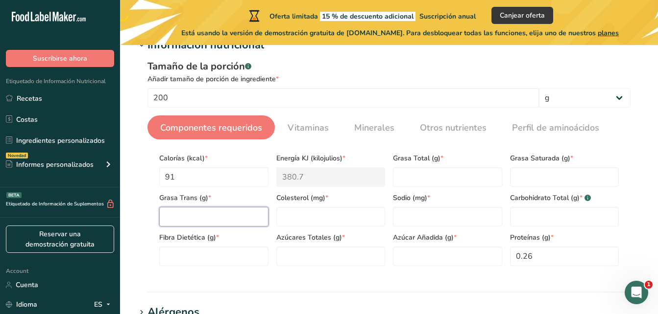
click at [240, 221] on Fat "number" at bounding box center [213, 217] width 109 height 20
type Fat "0.05"
click at [232, 256] on Fiber "number" at bounding box center [213, 257] width 109 height 20
type Fiber "0.9"
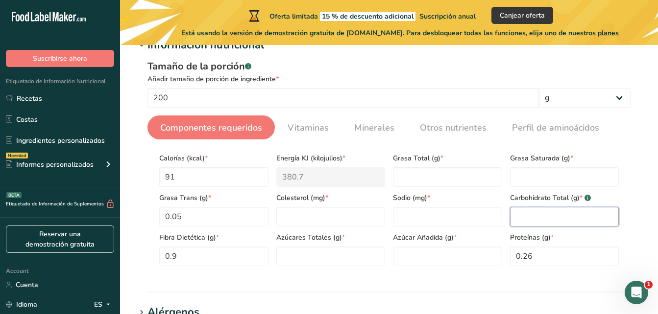
click at [535, 215] on Carbohydrates "number" at bounding box center [564, 217] width 109 height 20
type Carbohydrates "91"
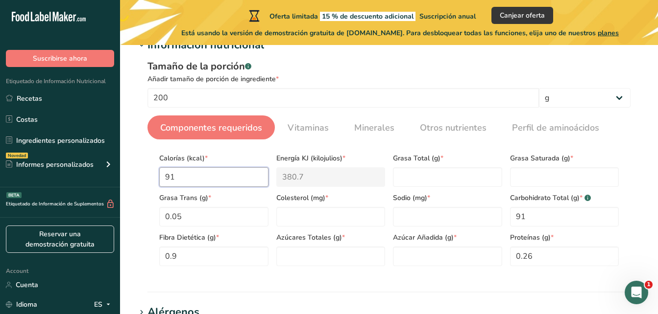
click at [245, 183] on input "91" at bounding box center [213, 177] width 109 height 20
type input "9"
type KJ "37.7"
type input "0"
type KJ "0"
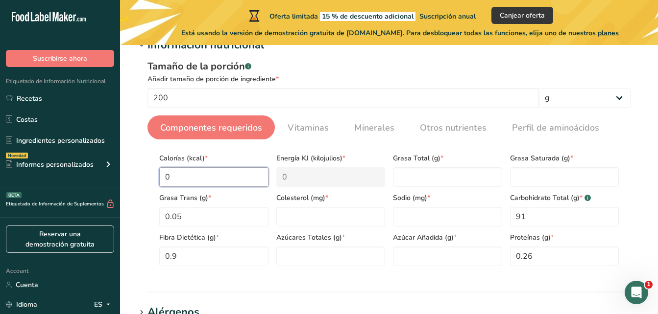
type input "8"
type KJ "33.5"
type input "0"
type KJ "0"
type input "3"
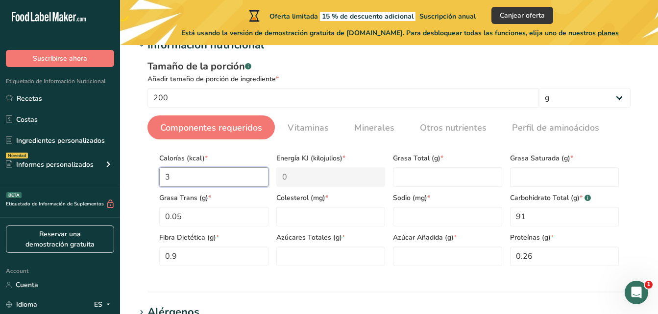
type KJ "12.6"
type input "38"
type KJ "159"
type input "381"
type KJ "1594.1"
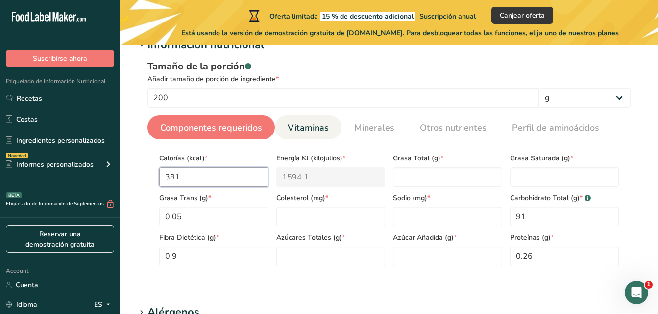
type input "381"
click at [309, 134] on span "Vitaminas" at bounding box center [307, 127] width 41 height 13
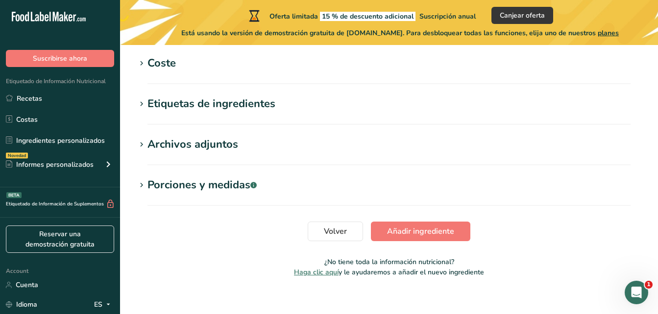
scroll to position [517, 0]
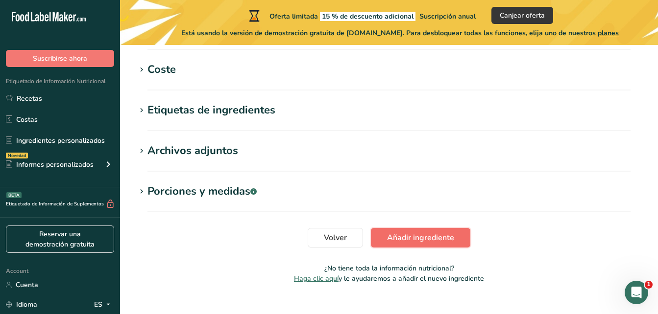
click at [371, 228] on button "Añadir ingrediente" at bounding box center [420, 238] width 99 height 20
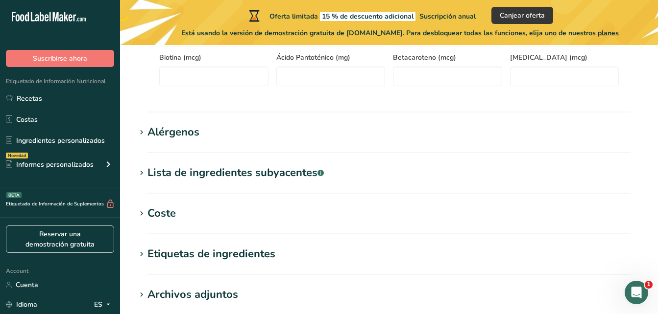
scroll to position [180, 0]
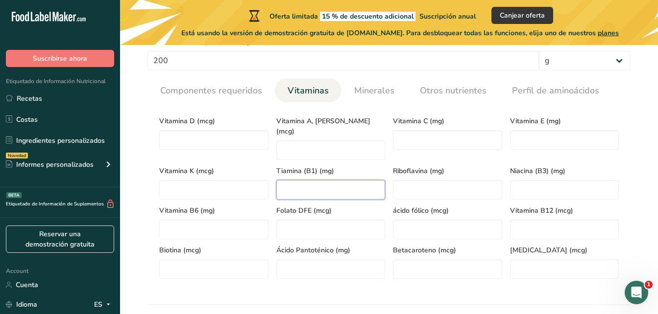
click at [303, 187] on \(B1\) "number" at bounding box center [330, 190] width 109 height 20
type \(B1\) "0"
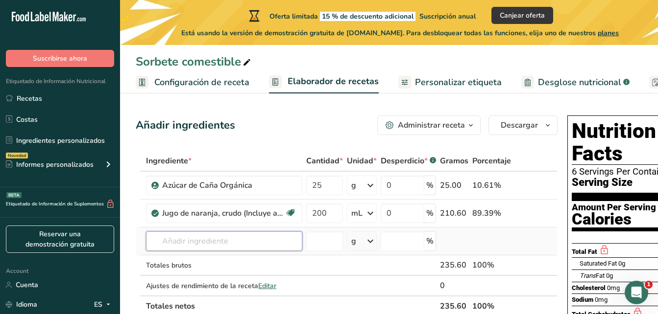
click at [230, 242] on input "text" at bounding box center [224, 242] width 156 height 20
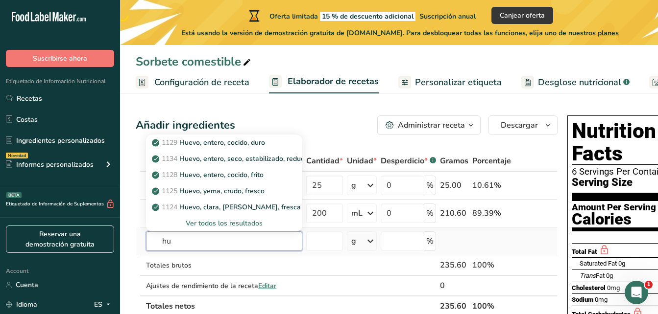
type input "h"
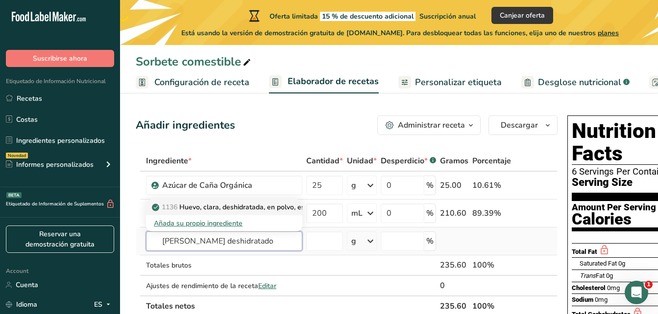
type input "[PERSON_NAME] deshidratado"
click at [257, 208] on p "1136 Huevo, clara, deshidratada, en polvo, estabilizada, reducida en glucosa" at bounding box center [278, 207] width 248 height 10
type input "Egg, white, dried, powder, stabilized, glucose reduced"
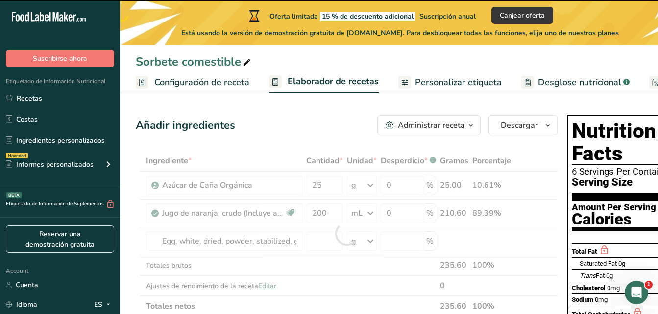
type input "0"
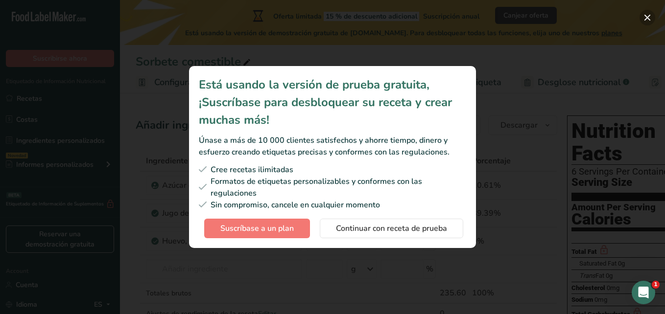
click at [646, 25] on button "Subscription modal" at bounding box center [648, 18] width 16 height 16
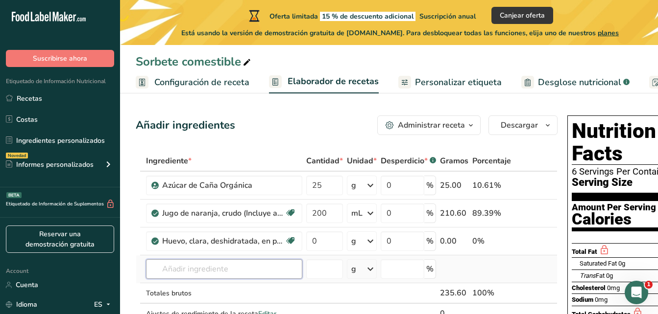
click at [274, 266] on input "text" at bounding box center [224, 270] width 156 height 20
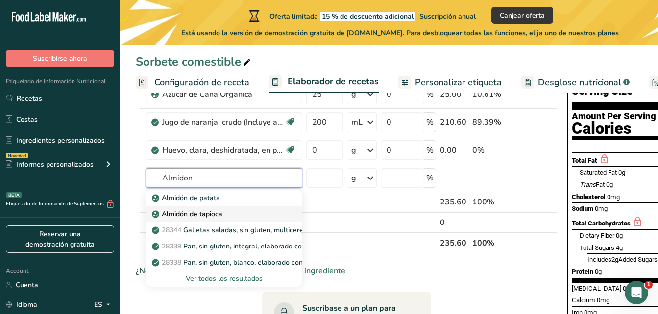
scroll to position [98, 0]
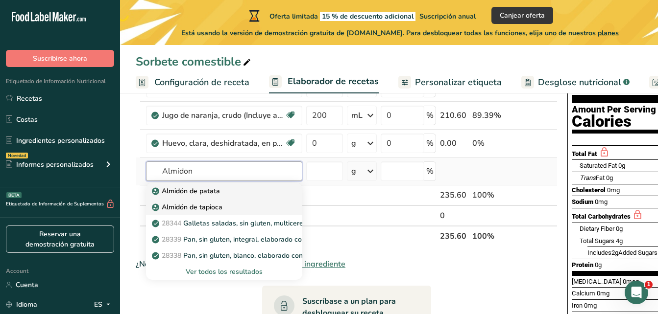
type input "Almidon"
click at [237, 192] on div "Almidón de patata" at bounding box center [216, 191] width 125 height 10
type input "Potato Starch"
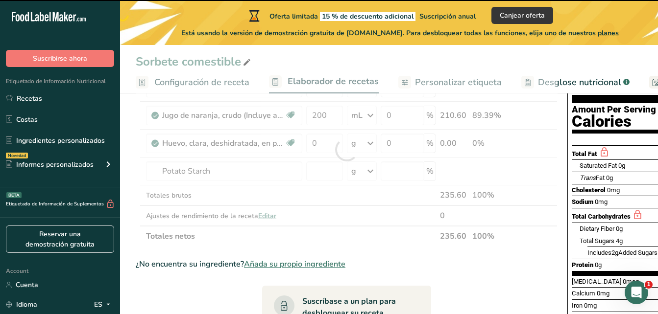
type input "0"
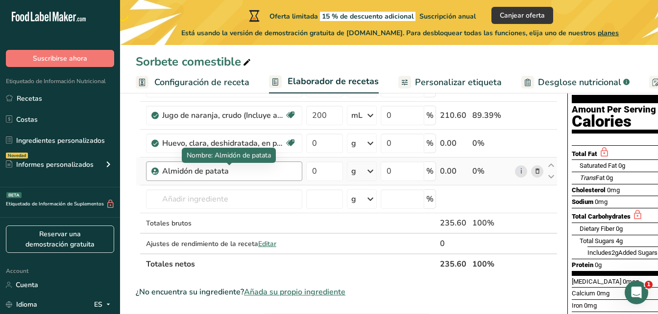
click at [230, 174] on div "Almidón de patata" at bounding box center [223, 172] width 122 height 12
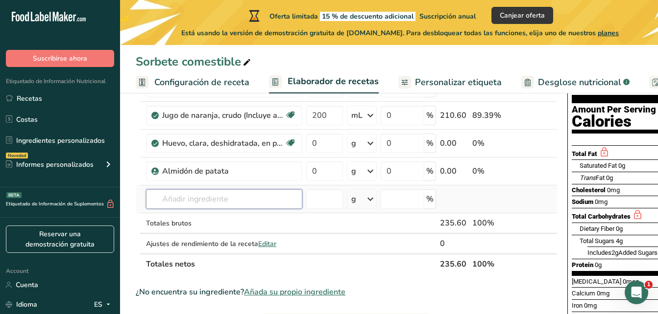
click at [228, 197] on input "text" at bounding box center [224, 200] width 156 height 20
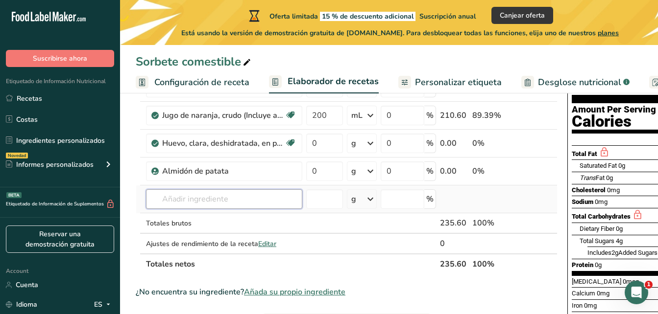
click at [228, 197] on input "text" at bounding box center [224, 200] width 156 height 20
click at [221, 200] on input "text" at bounding box center [224, 200] width 156 height 20
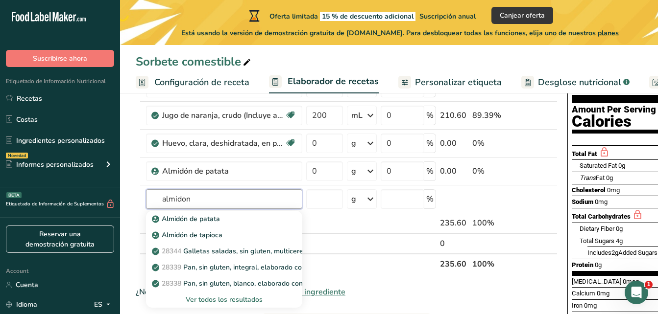
type input "almidon"
click at [657, 109] on section "Amount Per Serving Calories" at bounding box center [641, 118] width 140 height 30
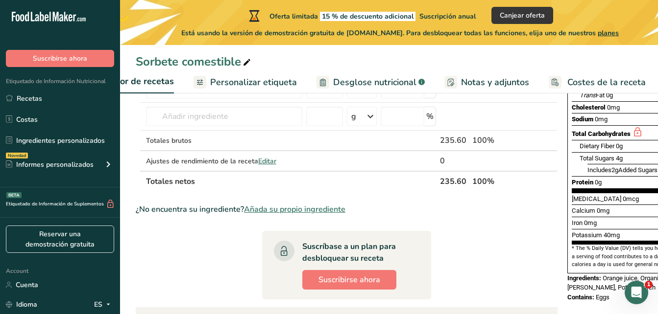
scroll to position [183, 0]
